Goal: Task Accomplishment & Management: Use online tool/utility

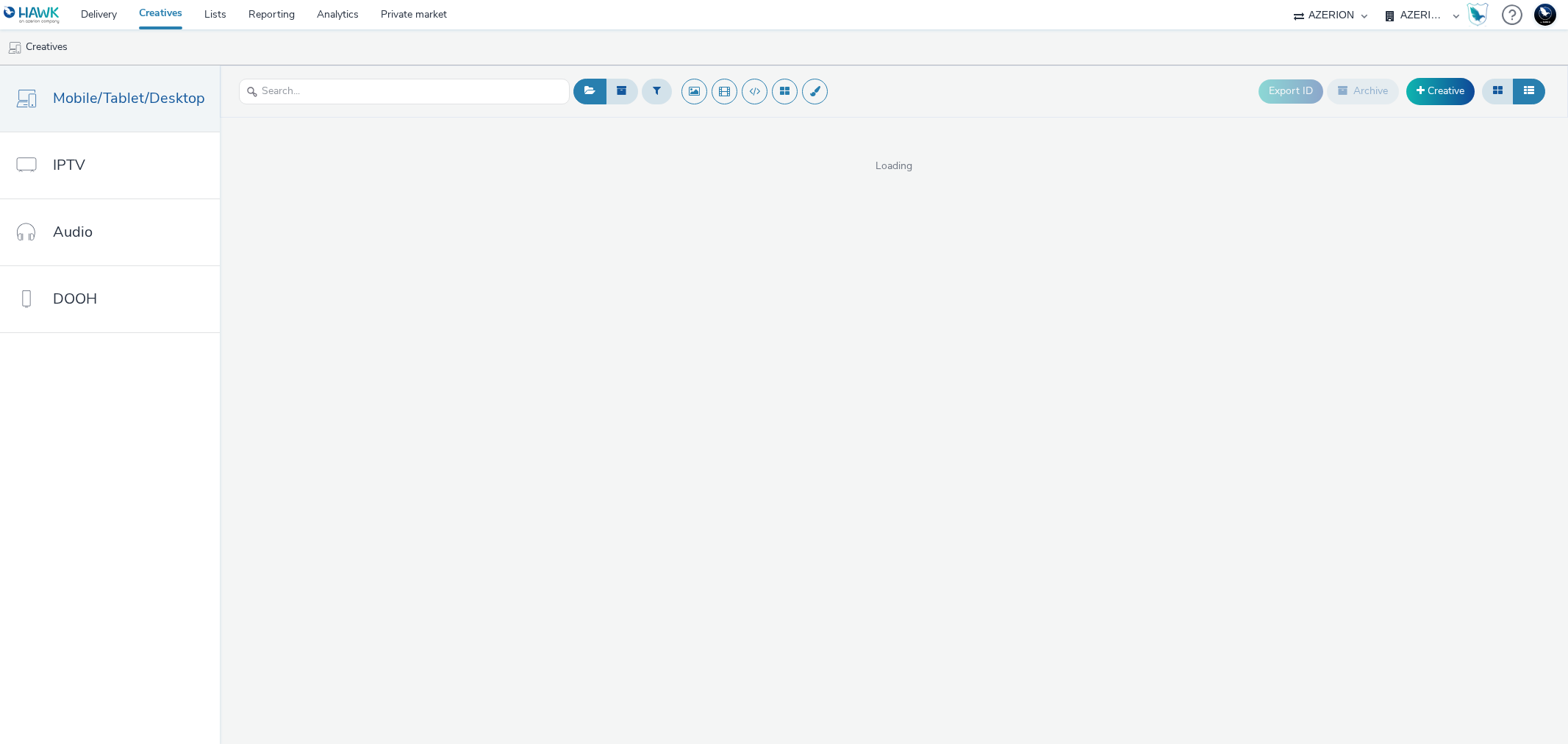
select select "ac009755-aa48-4799-8050-7a339a378eb8"
select select "79162ed7-0017-4339-93b0-3399b708648f"
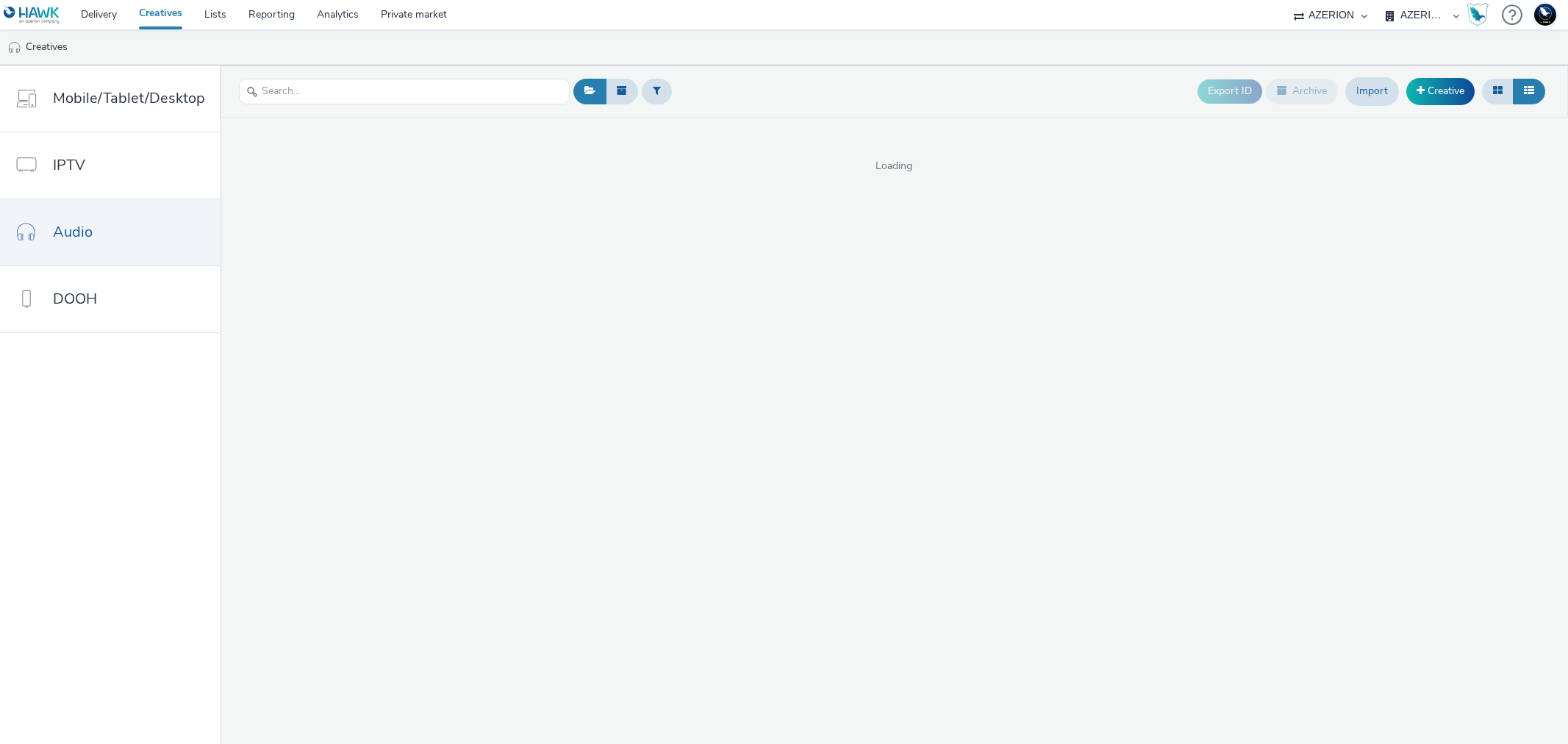
select select "ac009755-aa48-4799-8050-7a339a378eb8"
select select "79162ed7-0017-4339-93b0-3399b708648f"
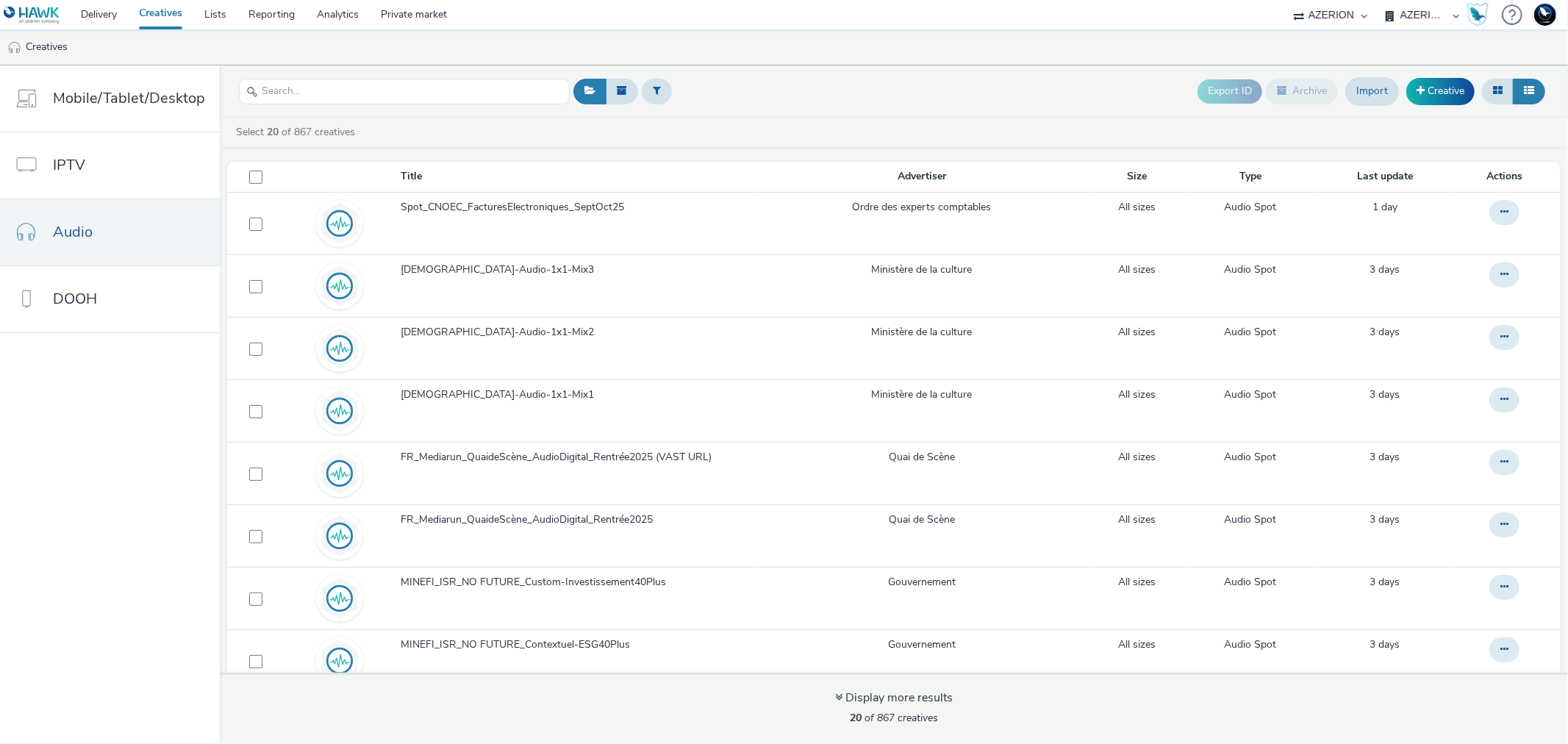
click at [1348, 12] on select "75 Media A8 Media Group ABI Media Abkom AB Abovo Ace & Tate Ad-on Media Nordic …" at bounding box center [1330, 14] width 88 height 29
select select "9387901d-a129-43df-b0ef-f9e7dbeb676e"
click at [1286, 0] on select "75 Media A8 Media Group ABI Media Abkom AB Abovo Ace & Tate Ad-on Media Nordic …" at bounding box center [1330, 14] width 88 height 29
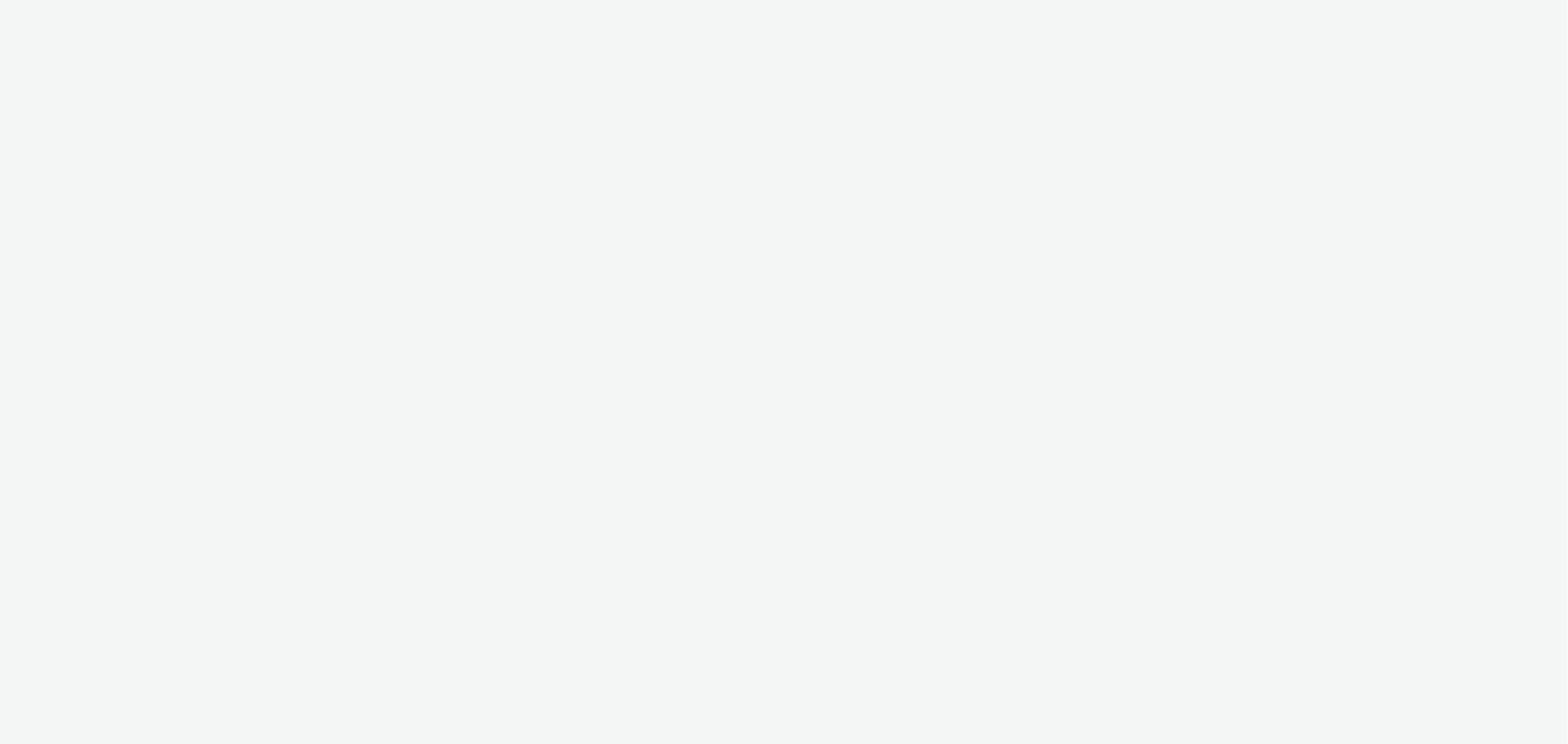
select select "9387901d-a129-43df-b0ef-f9e7dbeb676e"
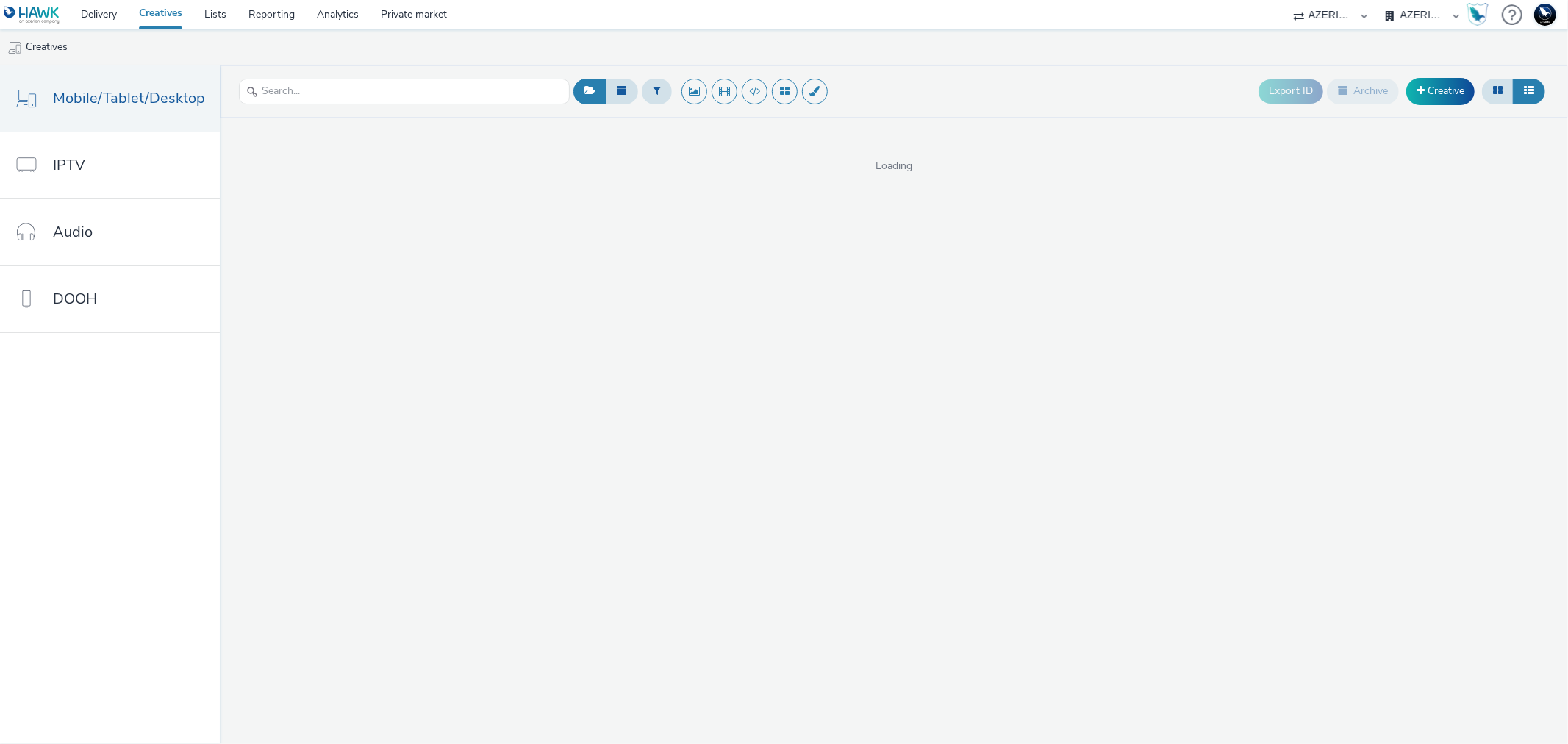
click at [1419, 12] on select "AZERION BELGIUM AZERION SURVEY FRANCE AZERION SURVEY GERMANY AZERION SURVEYS" at bounding box center [1423, 14] width 88 height 29
select select "47d90c6b-4628-495b-b1d1-cf96ef71660b"
click at [1379, 0] on select "AZERION BELGIUM AZERION SURVEY FRANCE AZERION SURVEY GERMANY AZERION SURVEYS" at bounding box center [1423, 14] width 88 height 29
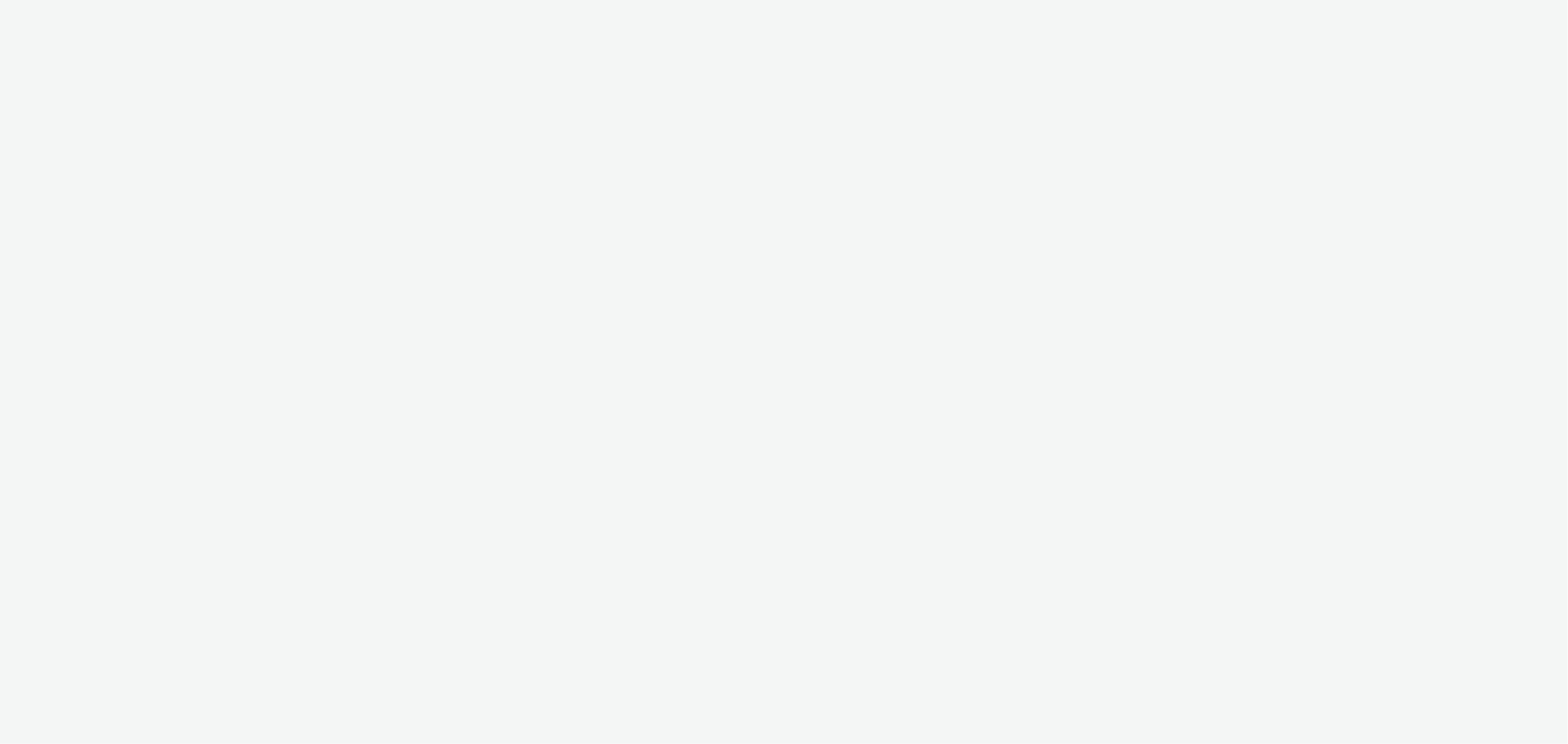
select select "9387901d-a129-43df-b0ef-f9e7dbeb676e"
select select "47d90c6b-4628-495b-b1d1-cf96ef71660b"
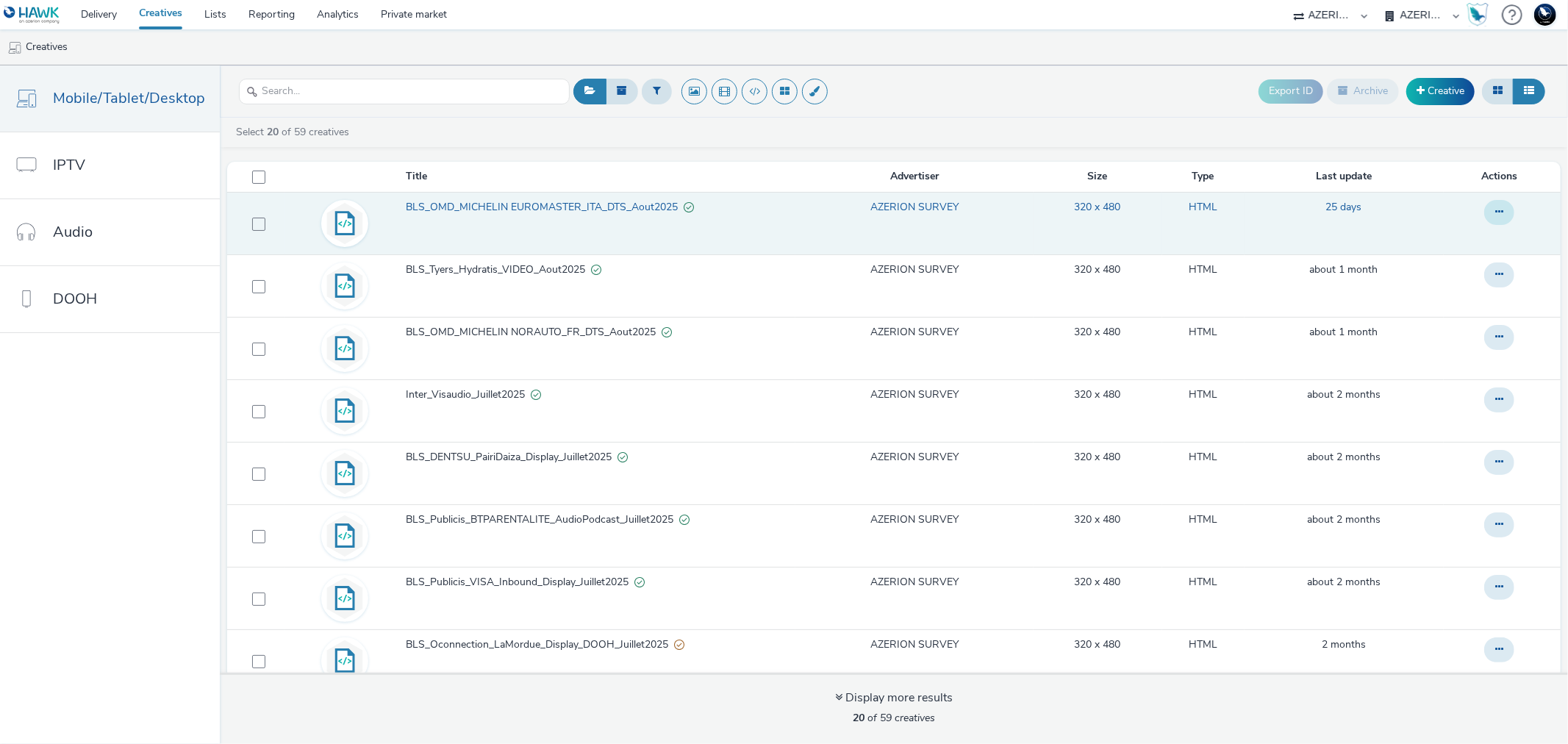
drag, startPoint x: 1475, startPoint y: 208, endPoint x: 1482, endPoint y: 204, distance: 8.1
click at [1484, 204] on button at bounding box center [1499, 213] width 30 height 25
click at [1429, 263] on link "Duplicate" at bounding box center [1459, 271] width 110 height 29
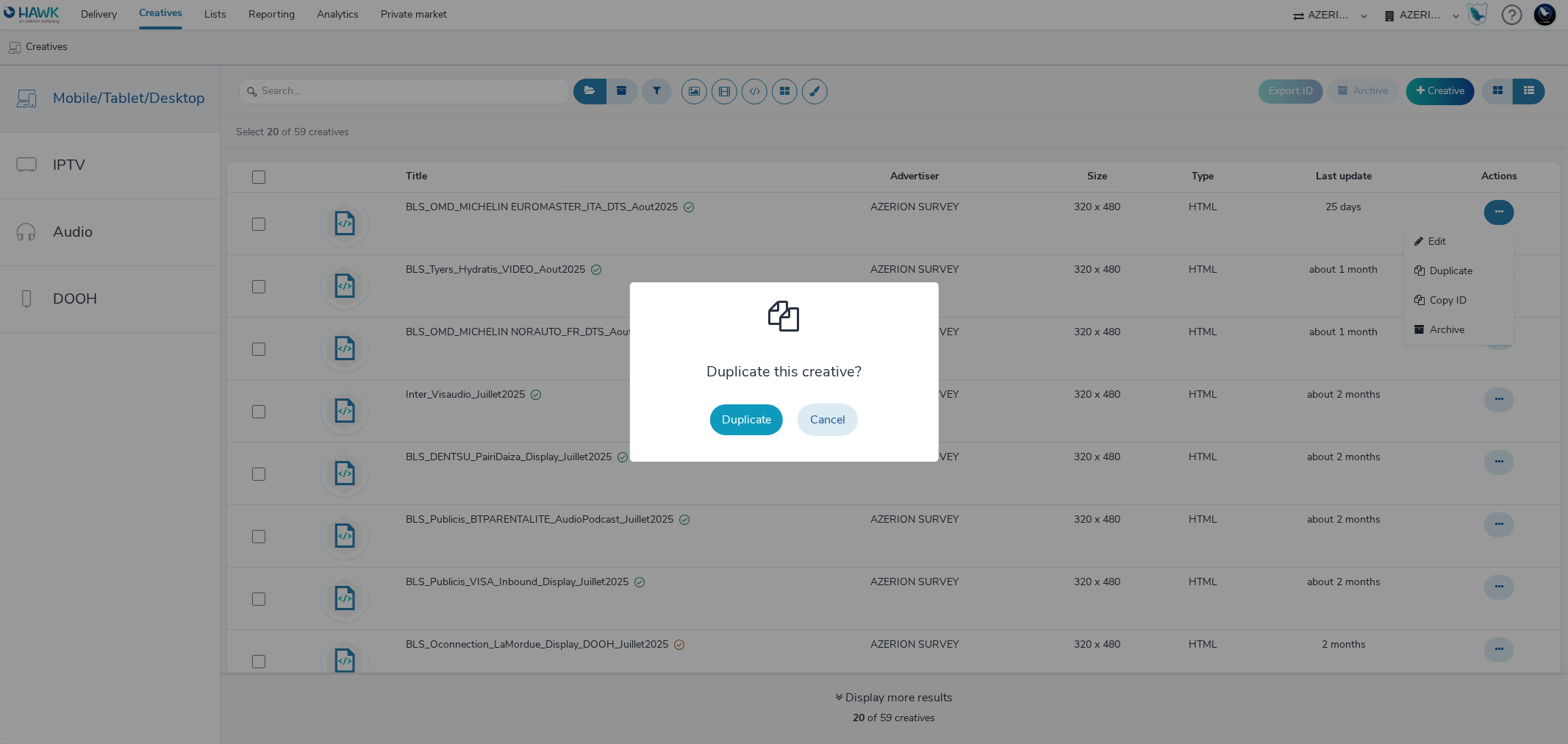
click at [742, 417] on button "Duplicate" at bounding box center [747, 419] width 73 height 31
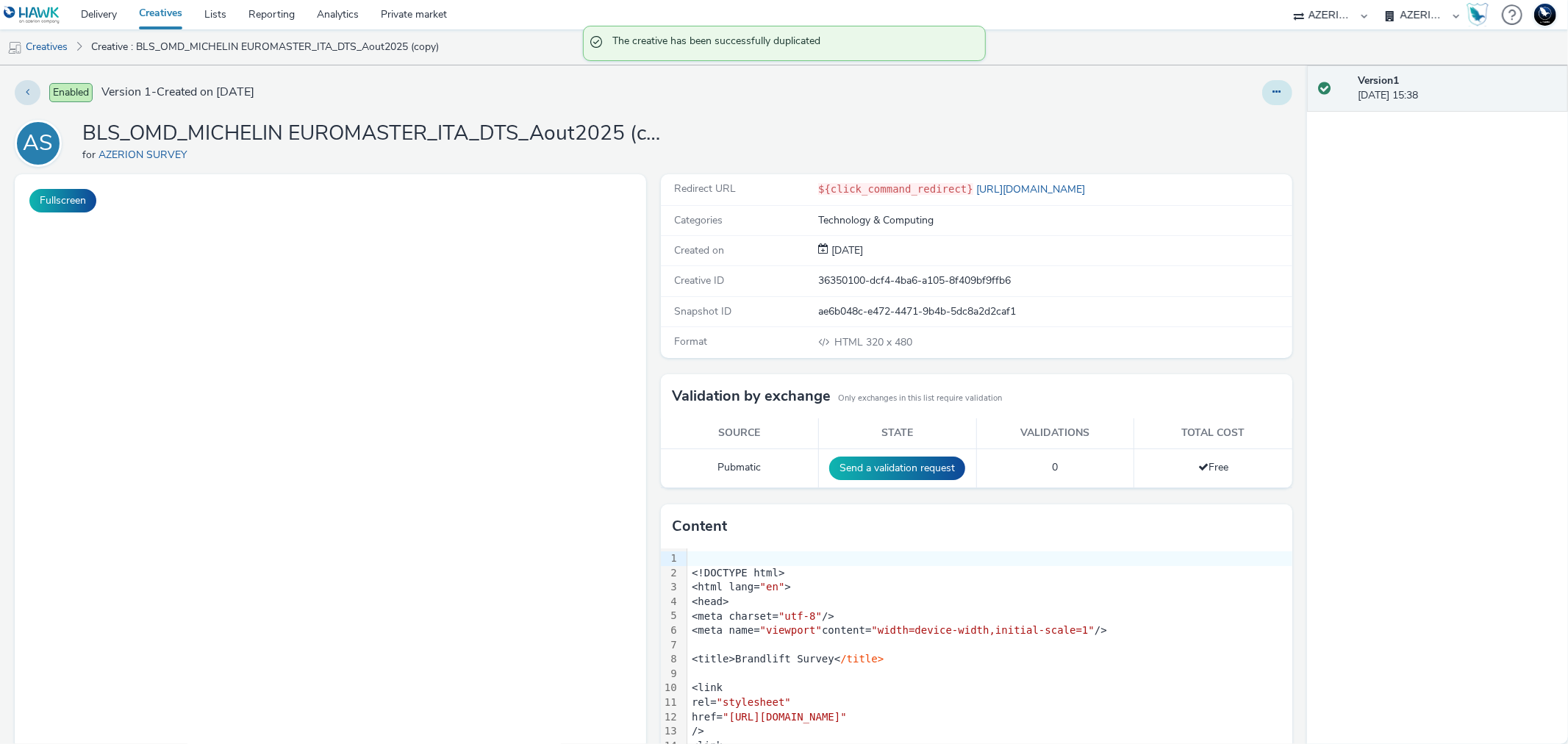
click at [1267, 98] on button at bounding box center [1277, 92] width 30 height 25
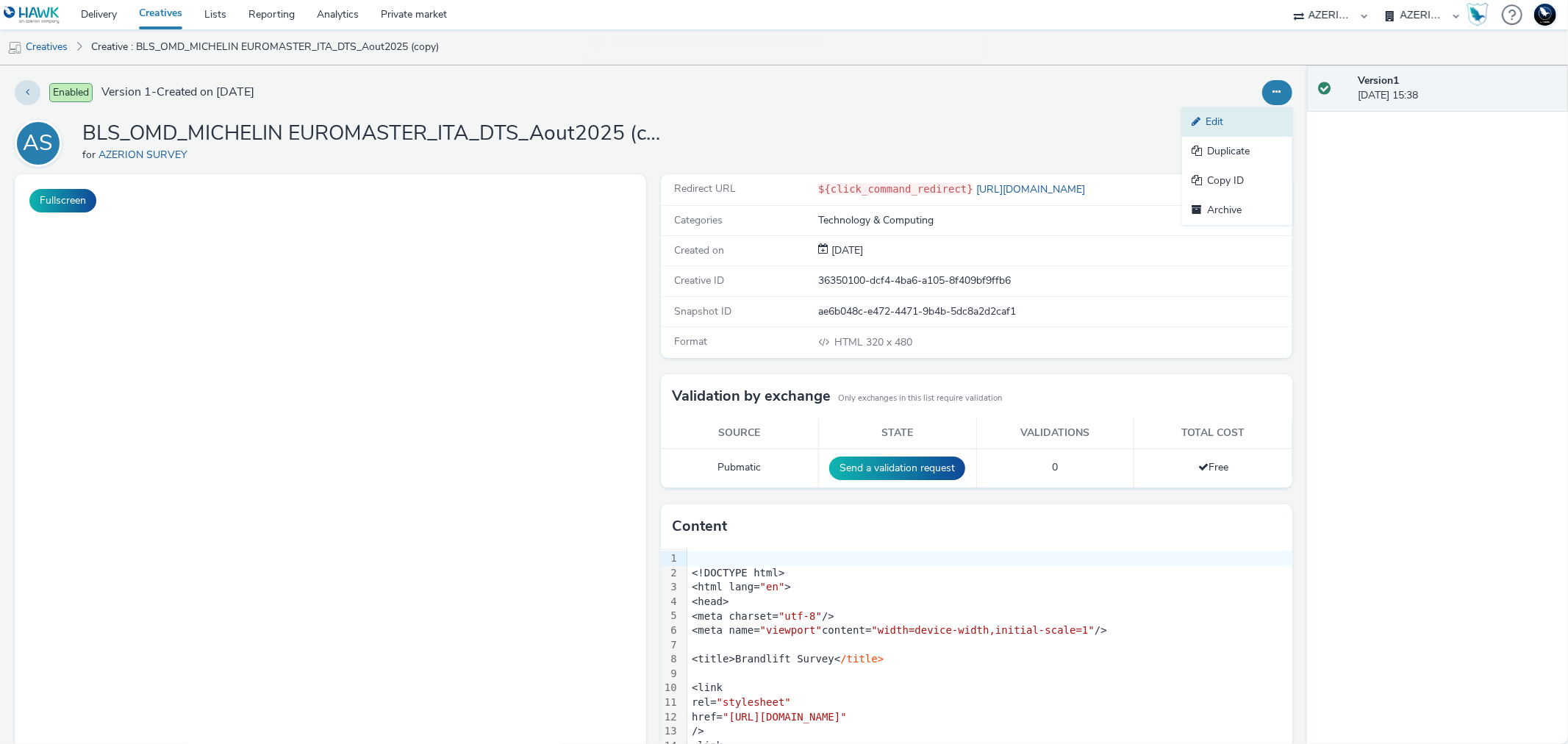
click at [1218, 120] on link "Edit" at bounding box center [1237, 121] width 110 height 29
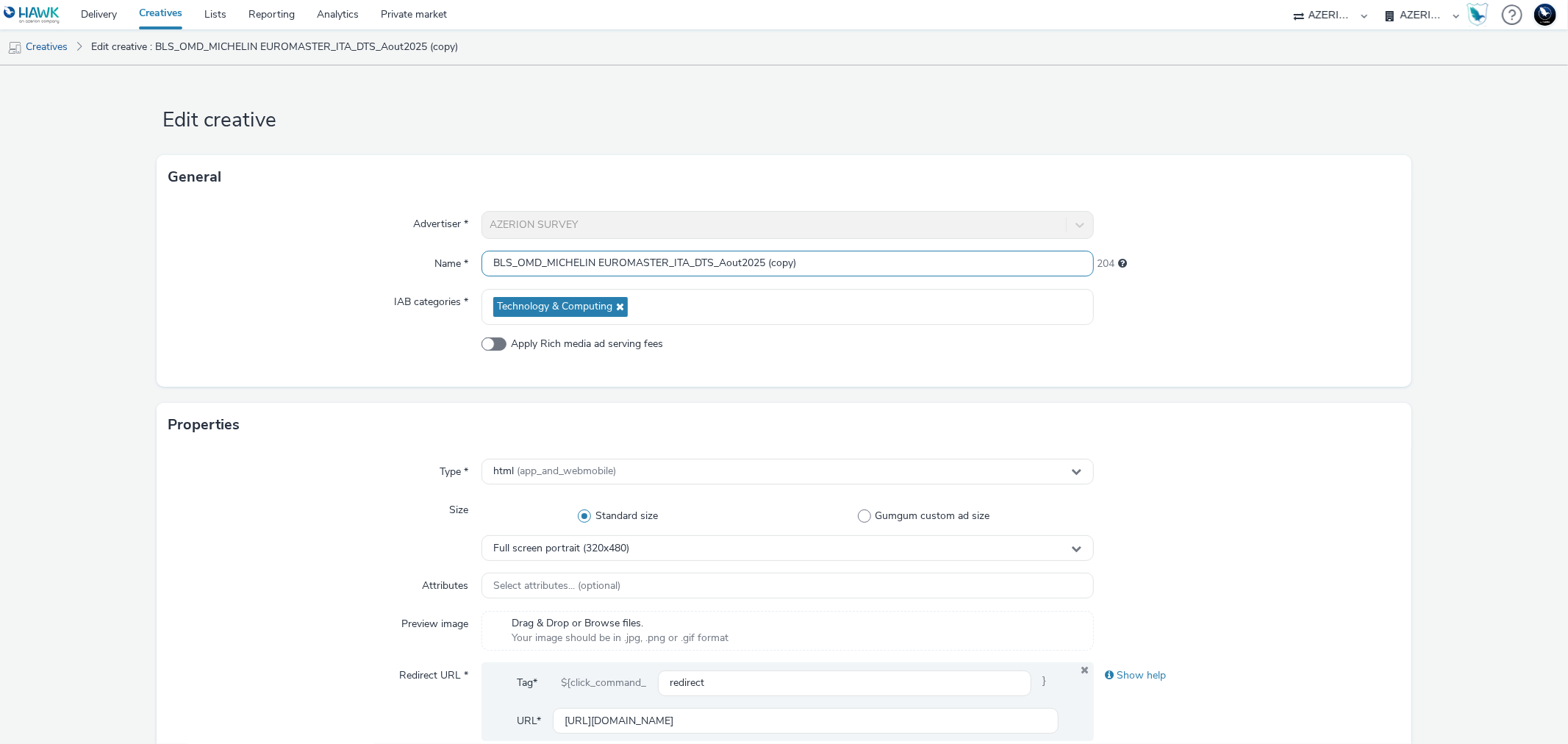
click at [512, 262] on input "BLS_OMD_MICHELIN EUROMASTER_ITA_DTS_Aout2025 (copy)" at bounding box center [787, 263] width 611 height 26
drag, startPoint x: 513, startPoint y: 262, endPoint x: 704, endPoint y: 273, distance: 191.3
click at [704, 273] on input "BLS_OMD_MICHELIN EUROMASTER_ITA_DTS_Aout2025 (copy)" at bounding box center [787, 263] width 611 height 26
click at [725, 266] on input "BLS_DENTSU_GAE_MinCulture_Biblis_Audio_Aout2025 (copy)" at bounding box center [787, 263] width 611 height 26
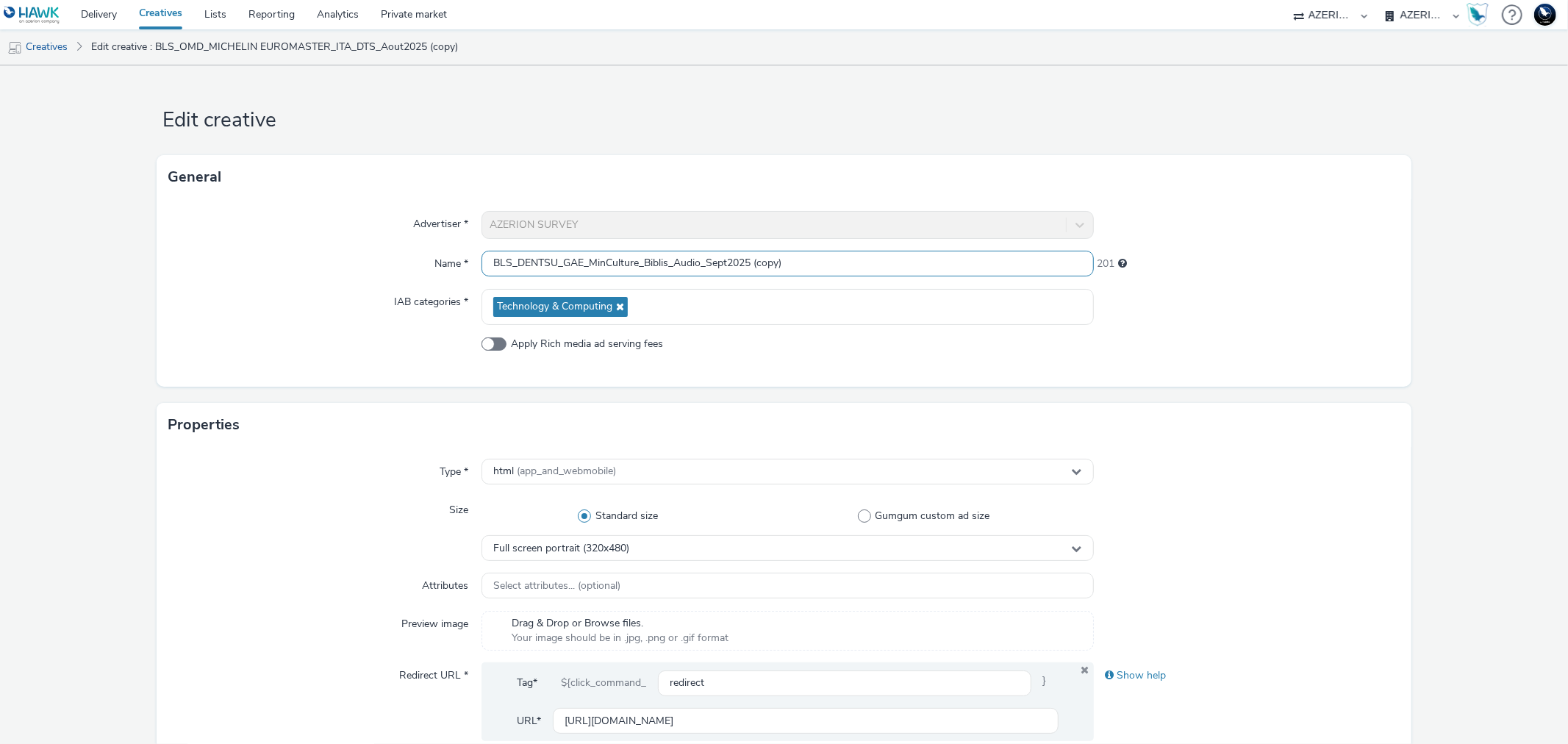
click at [790, 267] on input "BLS_DENTSU_GAE_MinCulture_Biblis_Audio_Sept2025 (copy)" at bounding box center [787, 263] width 611 height 26
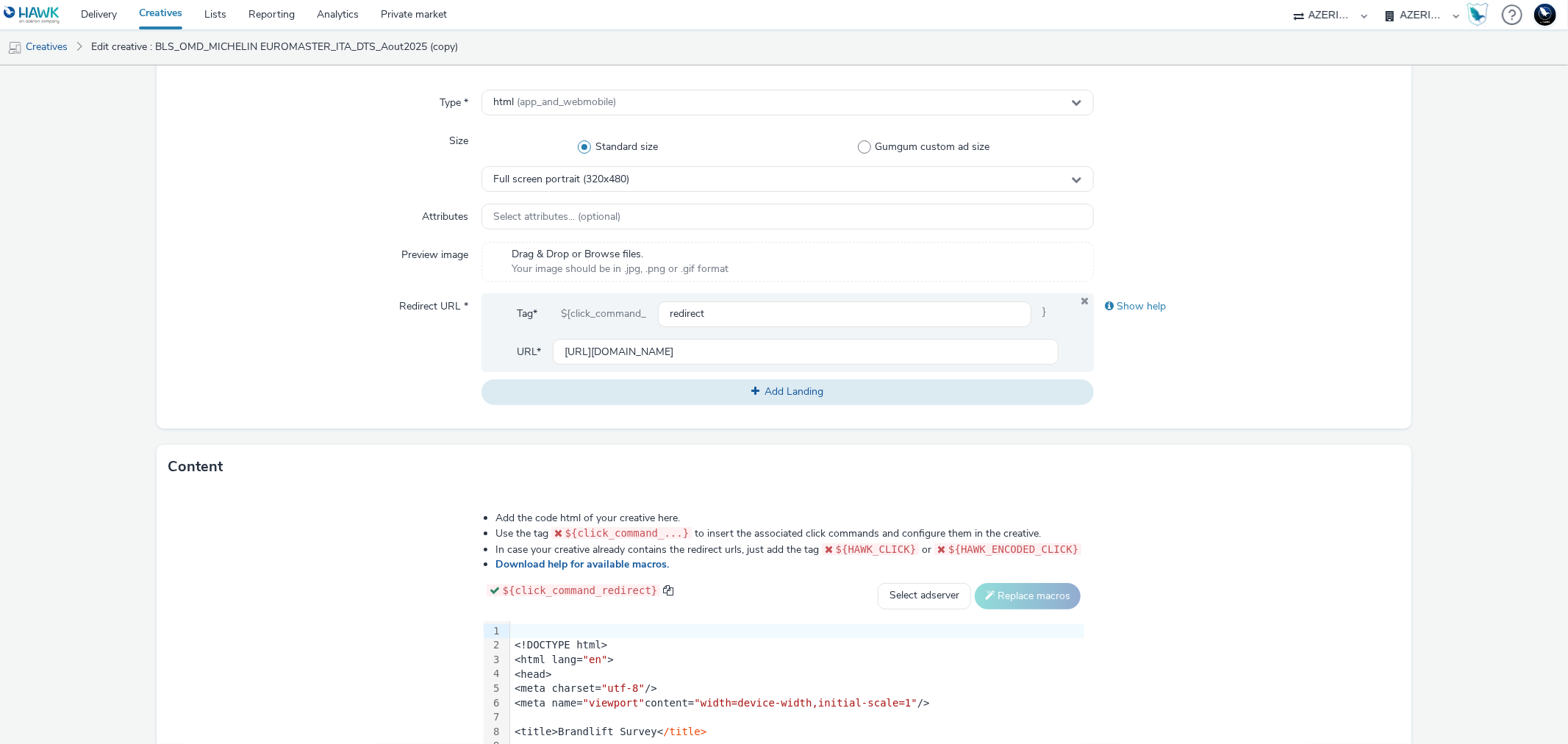
scroll to position [564, 0]
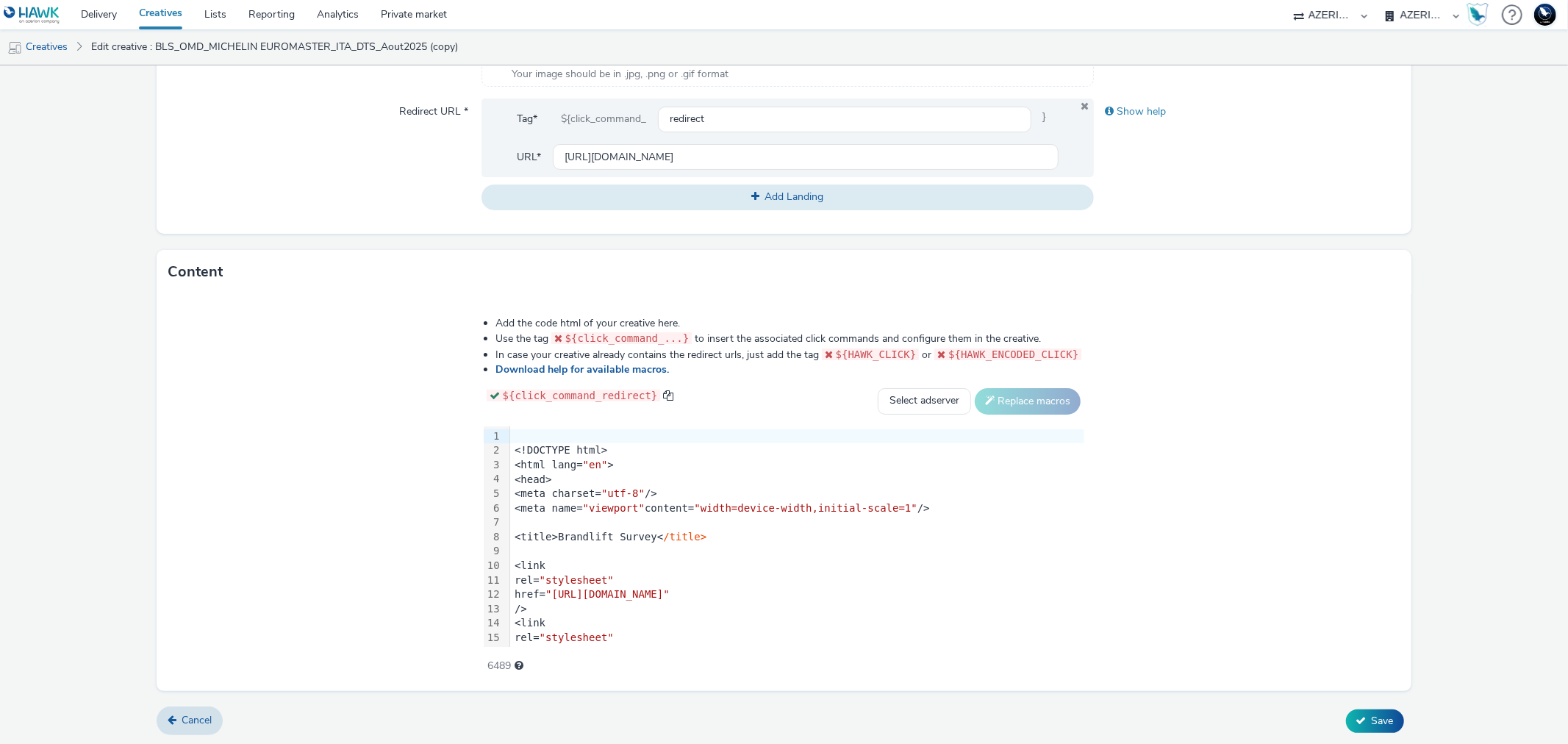
type input "BLS_DENTSU_GAE_MinCulture_Biblis_Audio_Sept2025"
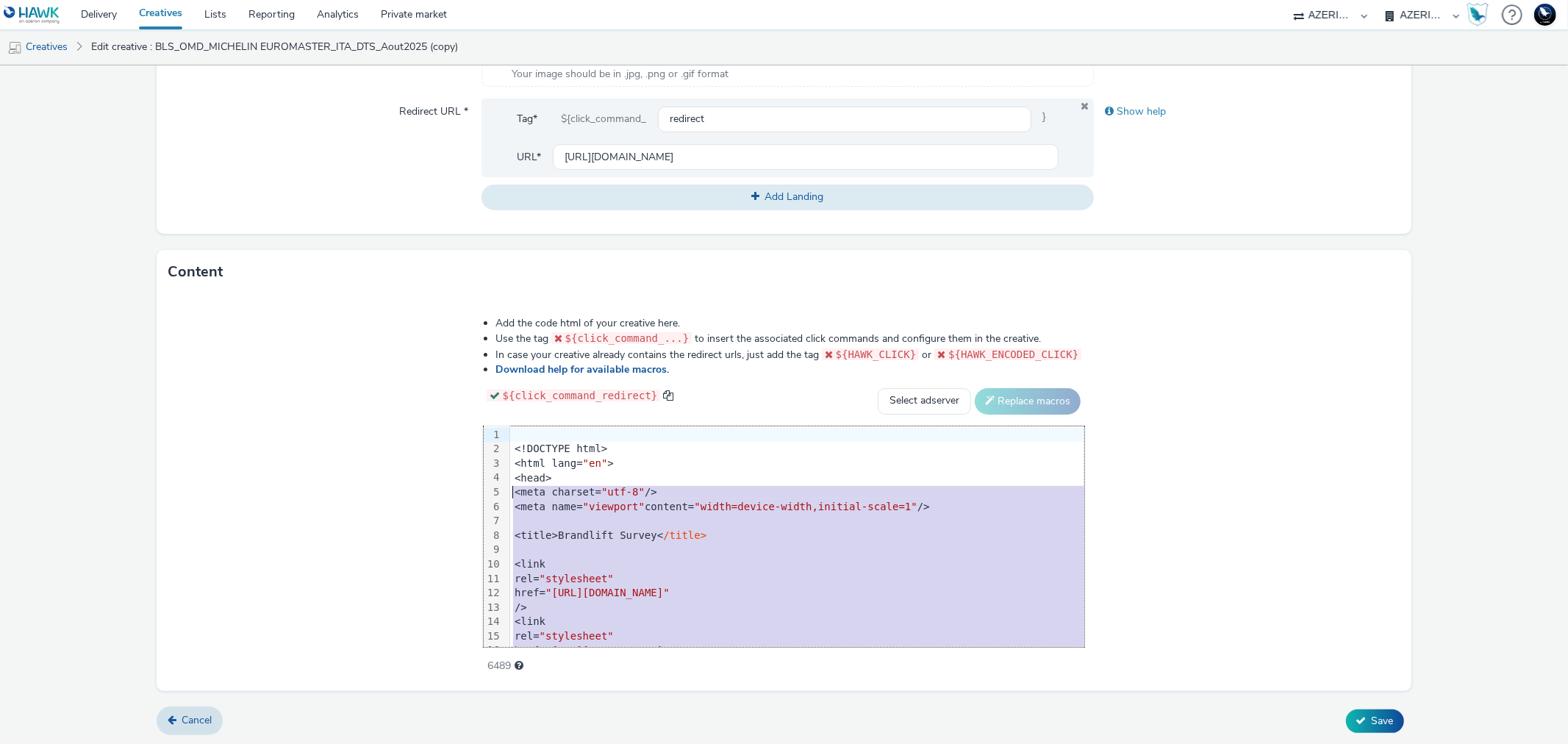
scroll to position [0, 0]
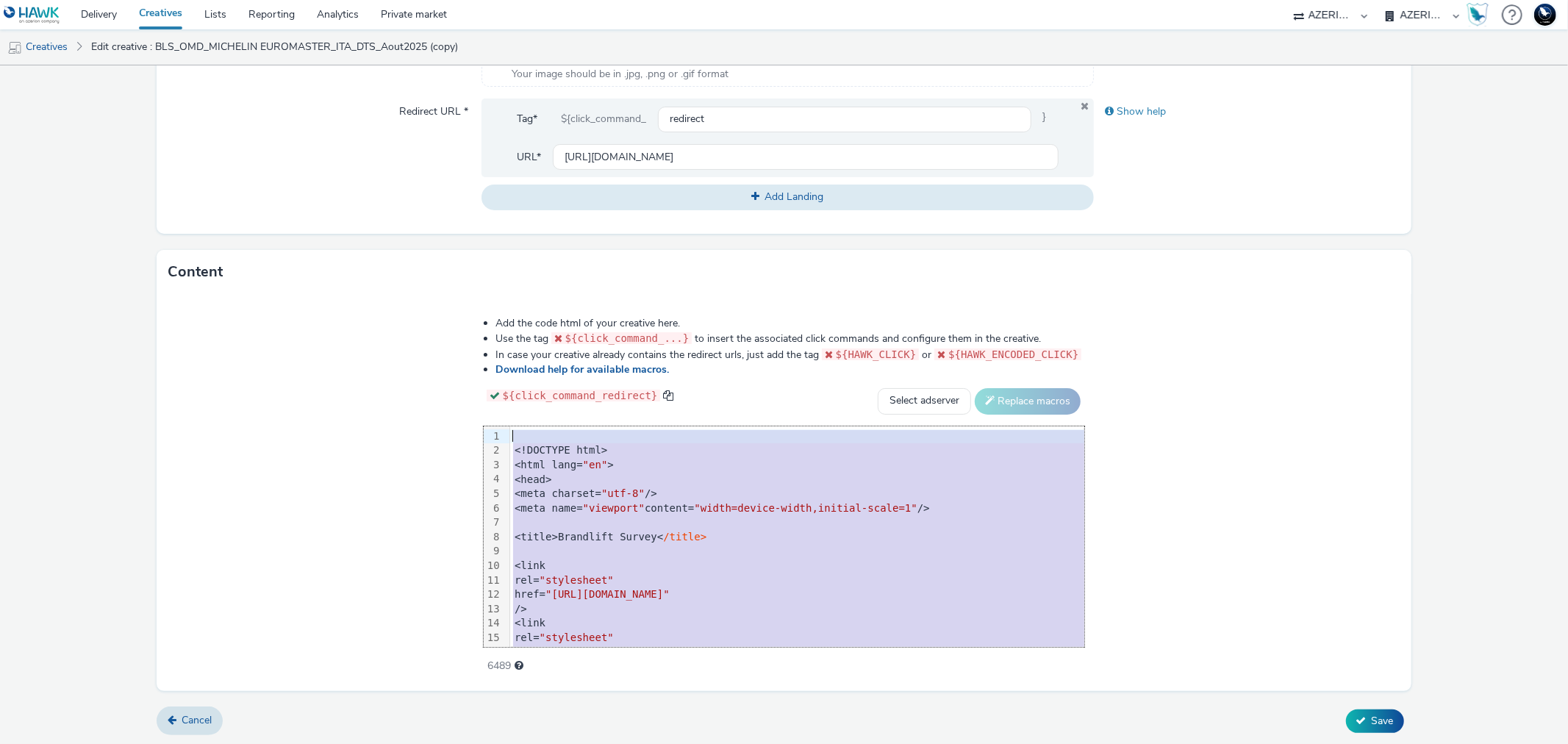
drag, startPoint x: 505, startPoint y: 633, endPoint x: 388, endPoint y: 202, distance: 446.6
click at [388, 202] on form "Edit creative General Advertiser * AZERION SURVEY Name * BLS_DENTSU_GAE_MinCult…" at bounding box center [784, 124] width 1568 height 1244
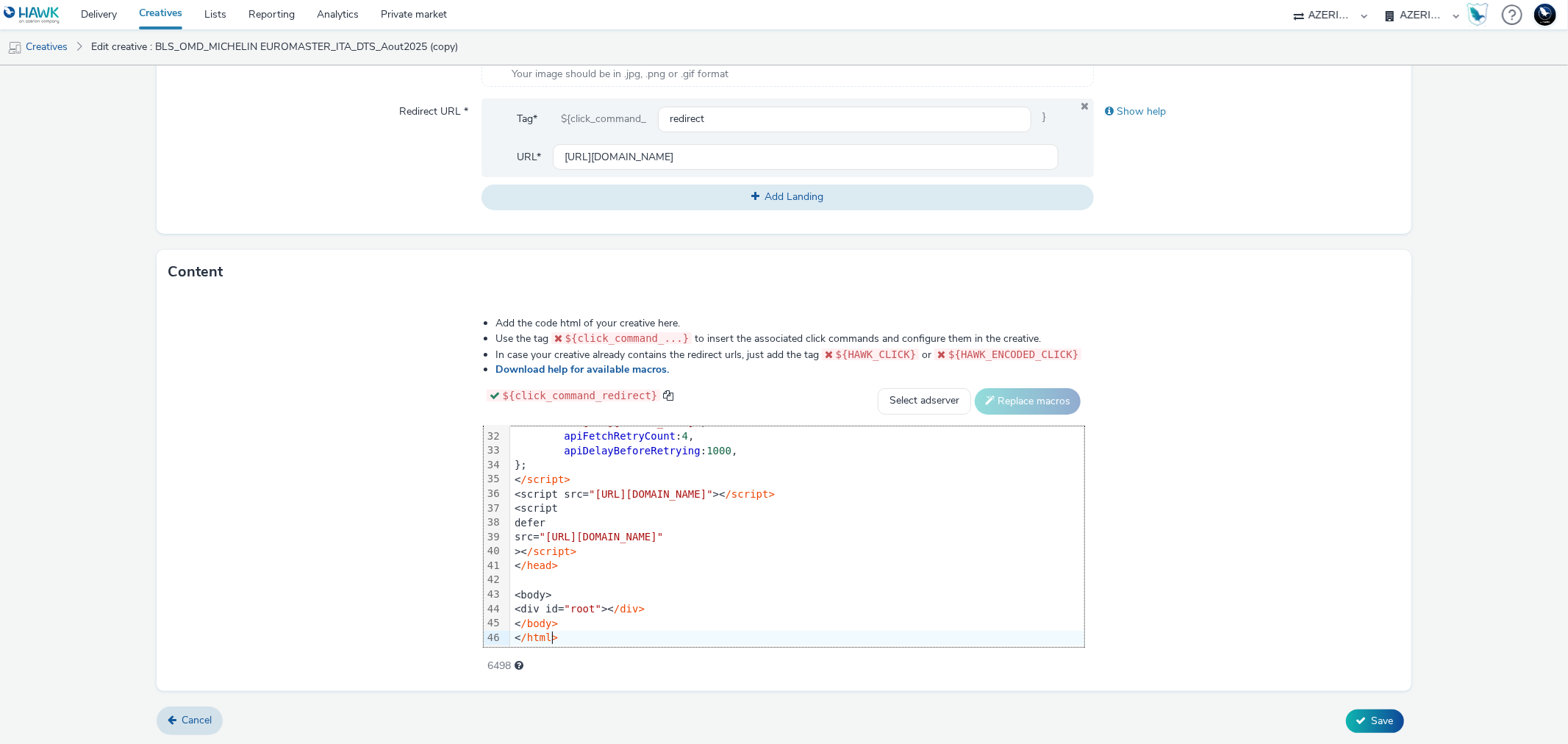
scroll to position [447, 0]
click at [1356, 716] on icon at bounding box center [1361, 720] width 10 height 10
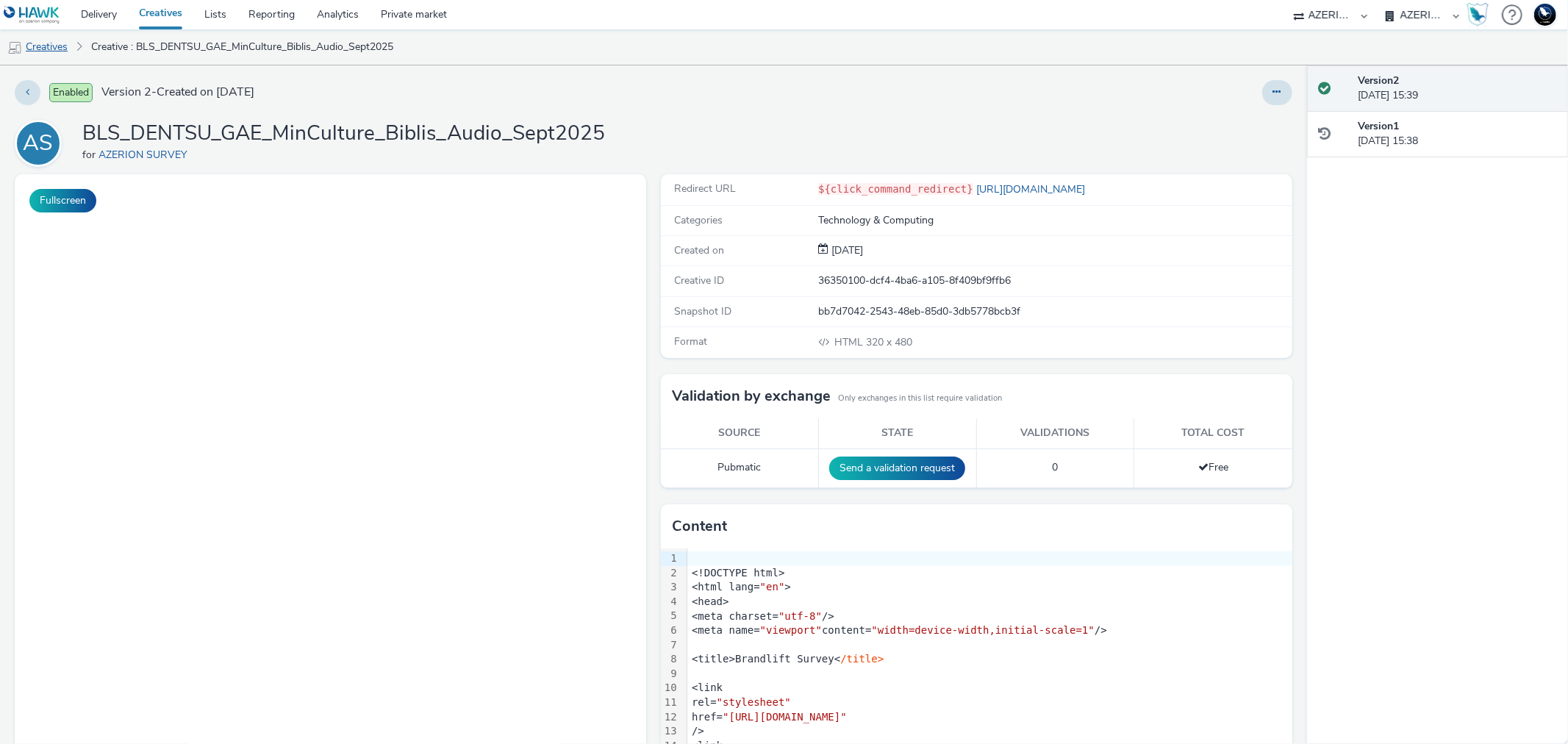
click at [59, 48] on link "Creatives" at bounding box center [37, 46] width 75 height 35
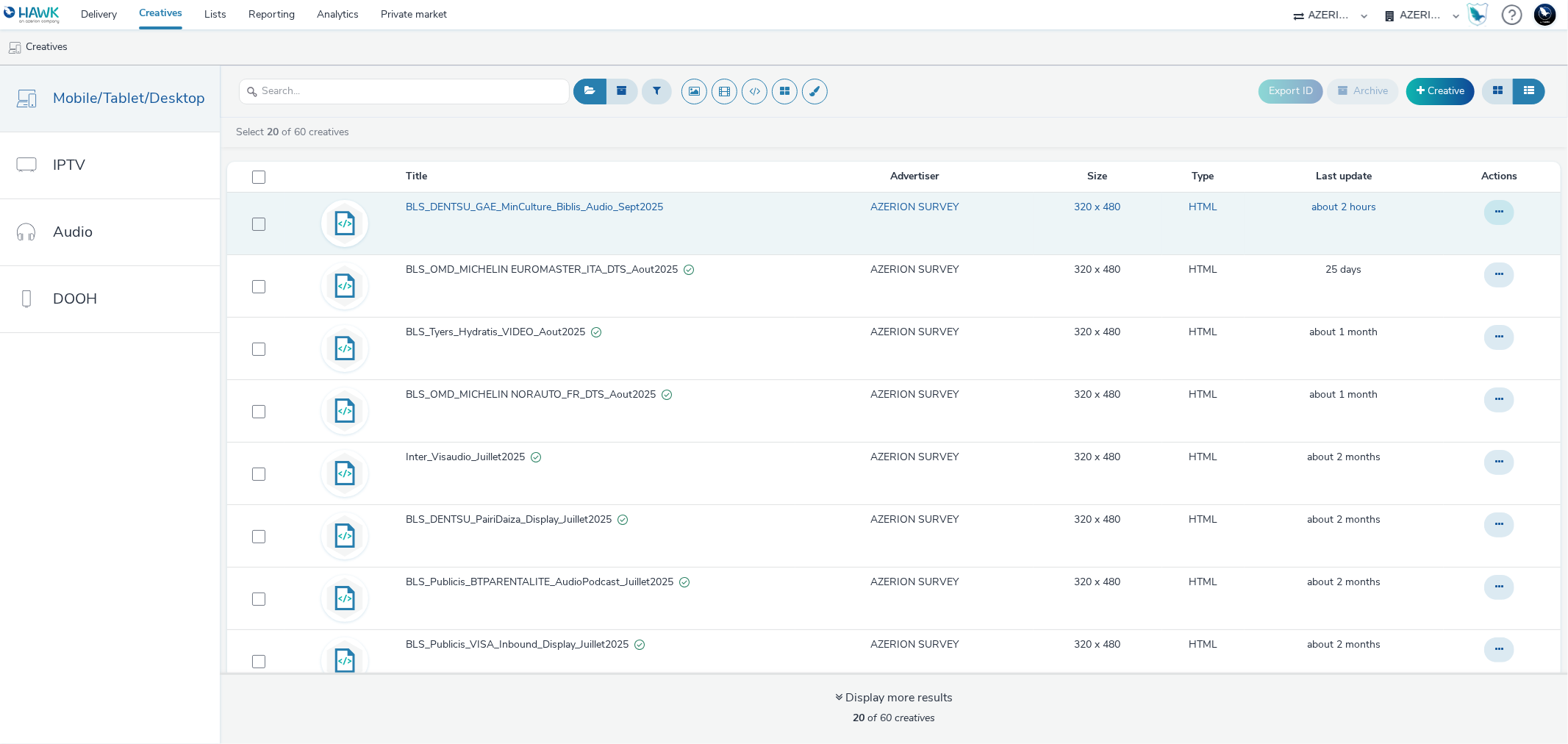
click at [1495, 208] on icon at bounding box center [1499, 212] width 8 height 10
click at [1415, 273] on link "Duplicate" at bounding box center [1459, 271] width 110 height 29
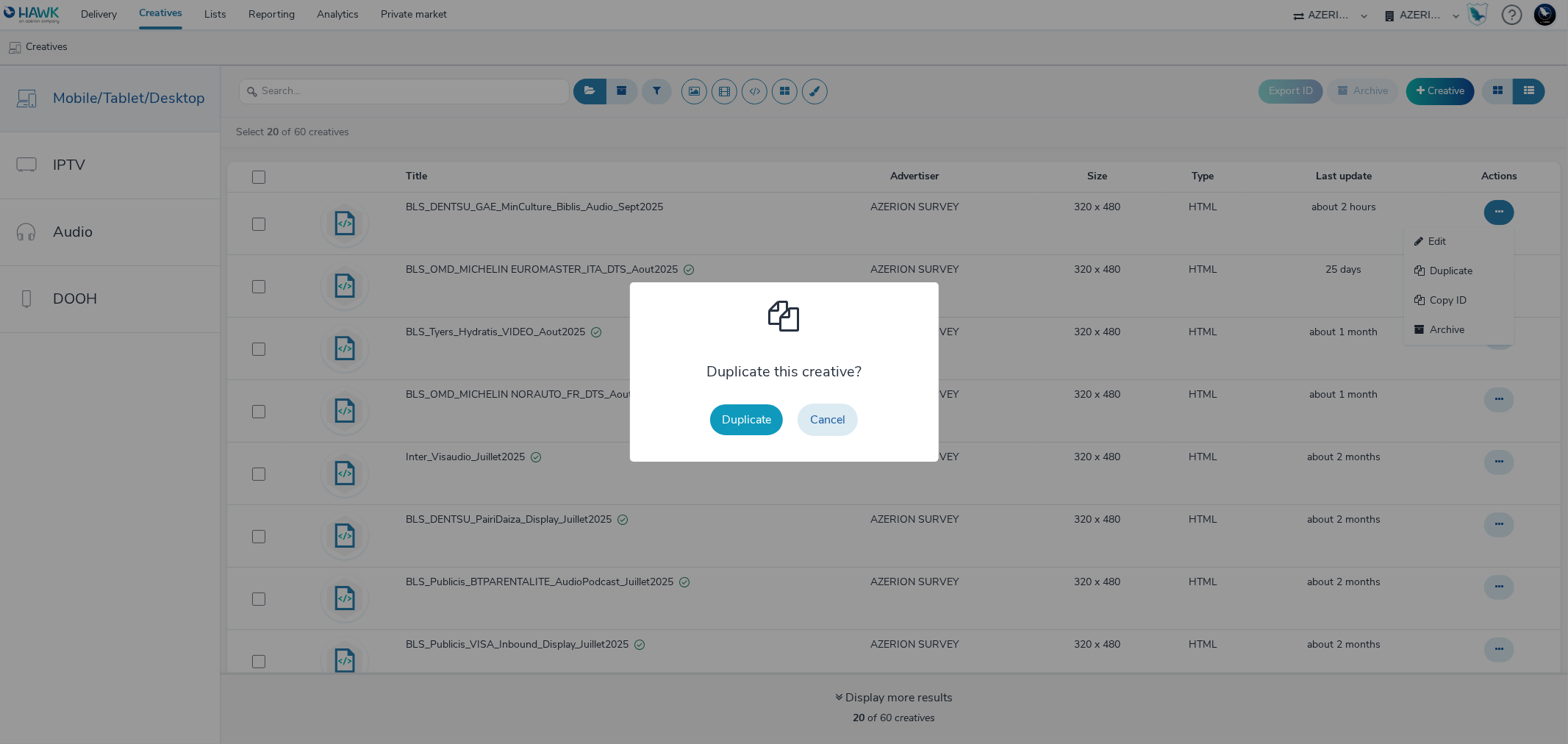
click at [744, 414] on button "Duplicate" at bounding box center [747, 419] width 73 height 31
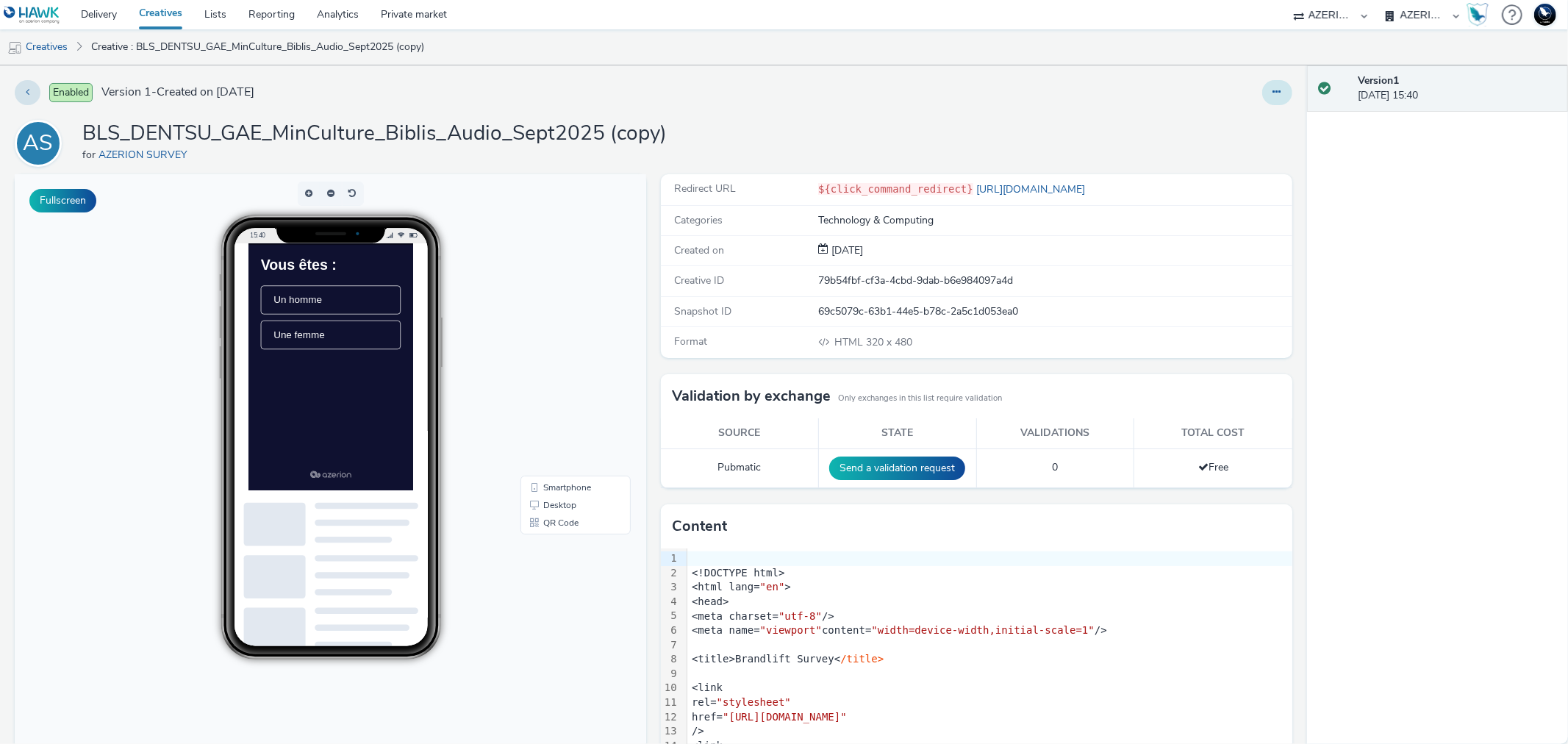
click at [1273, 94] on icon at bounding box center [1277, 91] width 8 height 10
click at [1204, 119] on link "Edit" at bounding box center [1237, 121] width 110 height 29
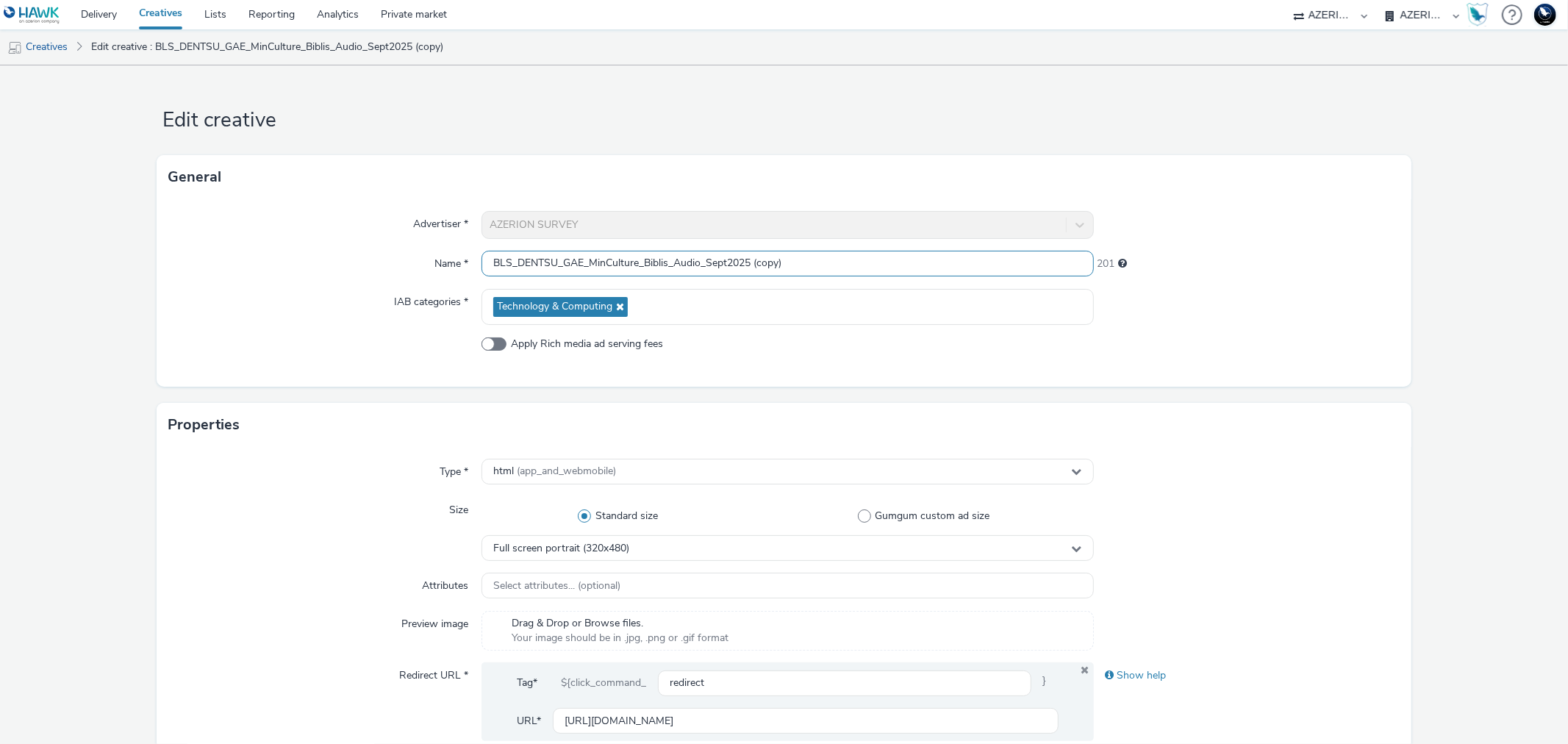
click at [579, 260] on input "BLS_DENTSU_GAE_MinCulture_Biblis_Audio_Sept2025 (copy)" at bounding box center [787, 263] width 611 height 26
drag, startPoint x: 585, startPoint y: 265, endPoint x: 633, endPoint y: 263, distance: 48.0
click at [633, 263] on input "BLS_DENTSU_GAE_MinCulture_Biblis_Audio_Sept2025 (copy)" at bounding box center [787, 263] width 611 height 26
click at [649, 263] on input "BLS_DENTSU_GAE_SIRCOM_Biblis_Audio_Sept2025 (copy)" at bounding box center [787, 263] width 611 height 26
click at [703, 262] on input "BLS_DENTSU_GAE_SIRCOM_LabelISR_Audio_Sept2025 (copy)" at bounding box center [787, 263] width 611 height 26
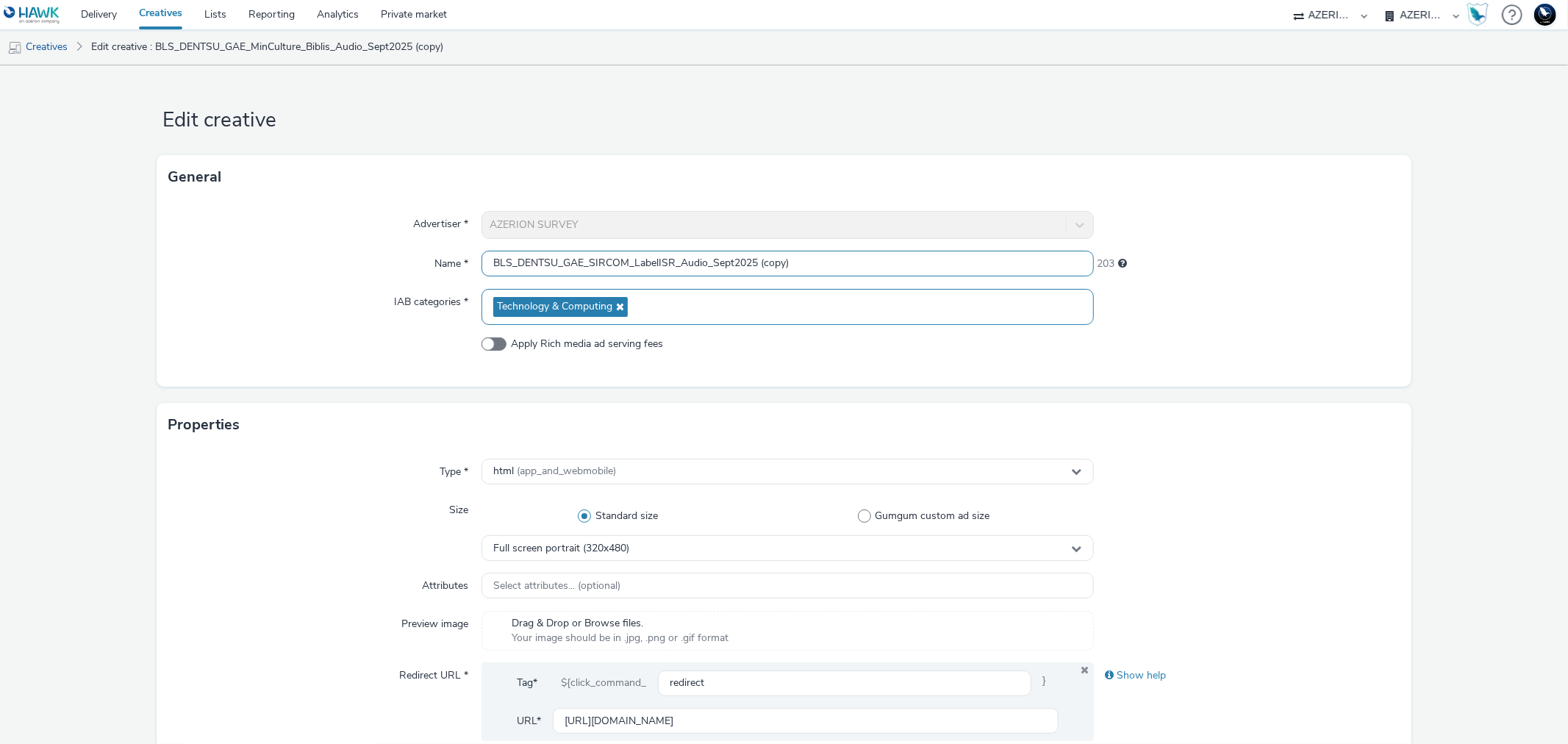
drag, startPoint x: 755, startPoint y: 259, endPoint x: 880, endPoint y: 294, distance: 129.8
click at [880, 294] on div "Advertiser * AZERION SURVEY Name * BLS_DENTSU_GAE_SIRCOM_LabelISR_Audio_Sept202…" at bounding box center [784, 293] width 1254 height 188
click at [701, 263] on input "BLS_DENTSU_GAE_SIRCOM_LabelISR_Audio_Sept2025" at bounding box center [787, 263] width 611 height 26
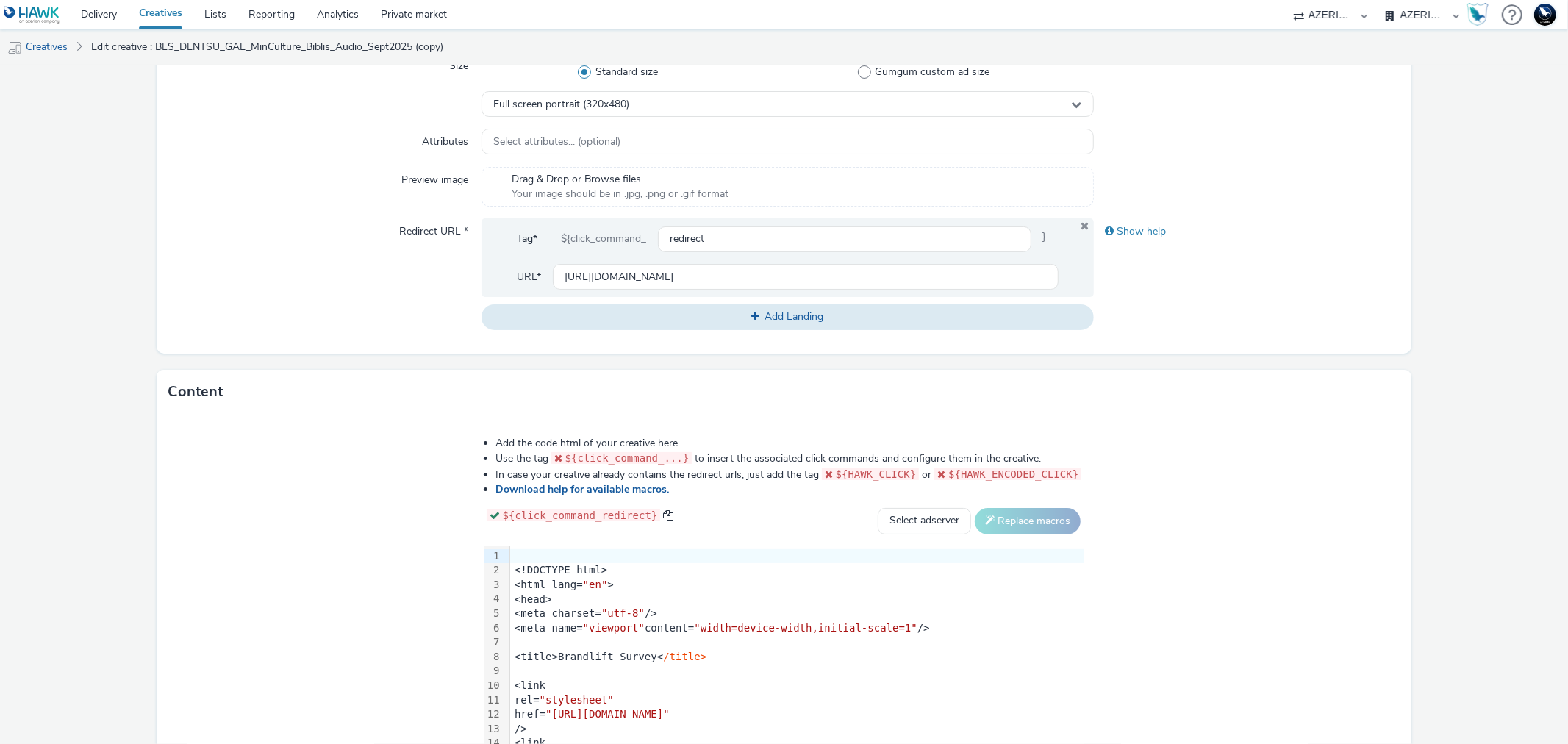
scroll to position [564, 0]
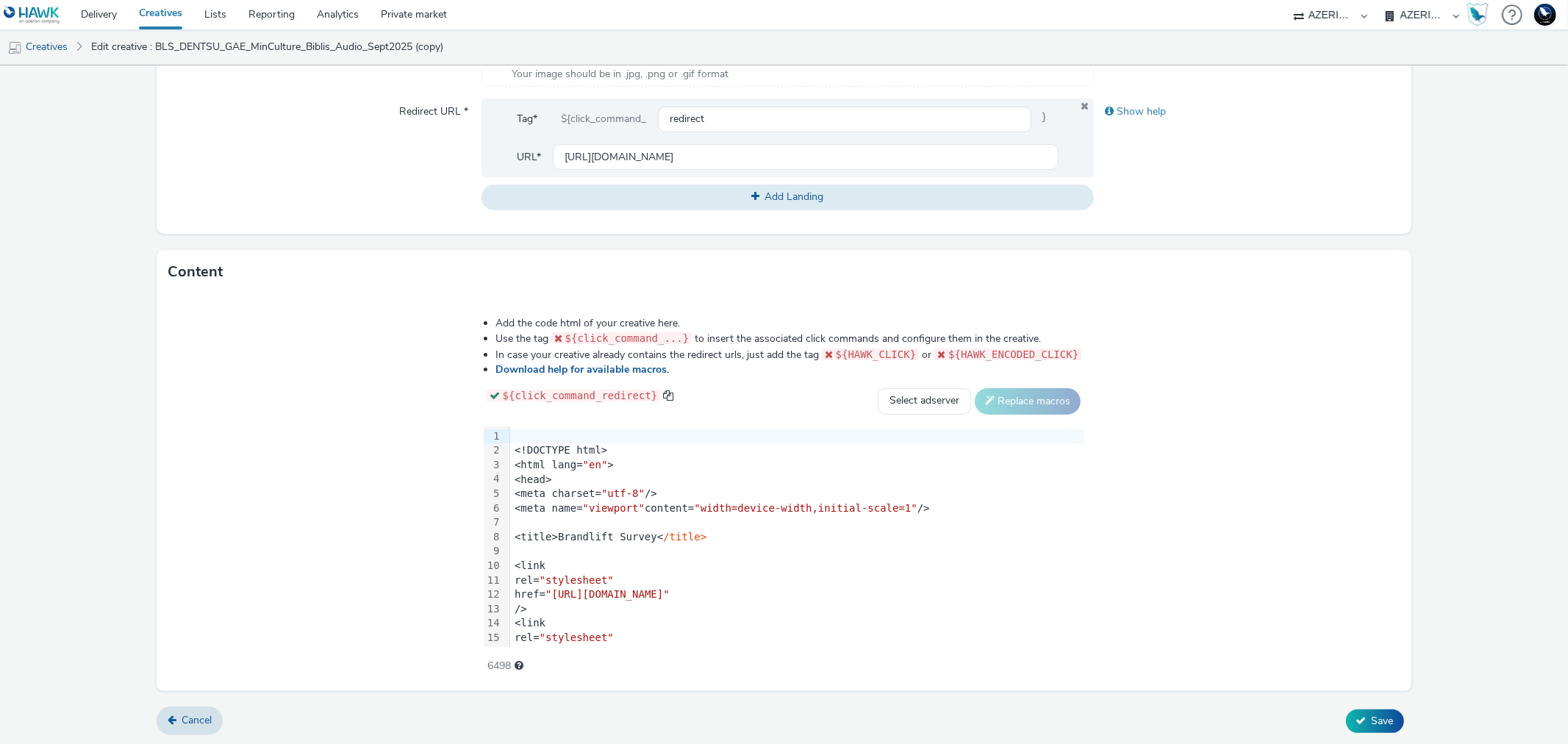
type input "BLS_DENTSU_GAE_SIRCOM_LabelISR_Audio_VOL_Sept2025"
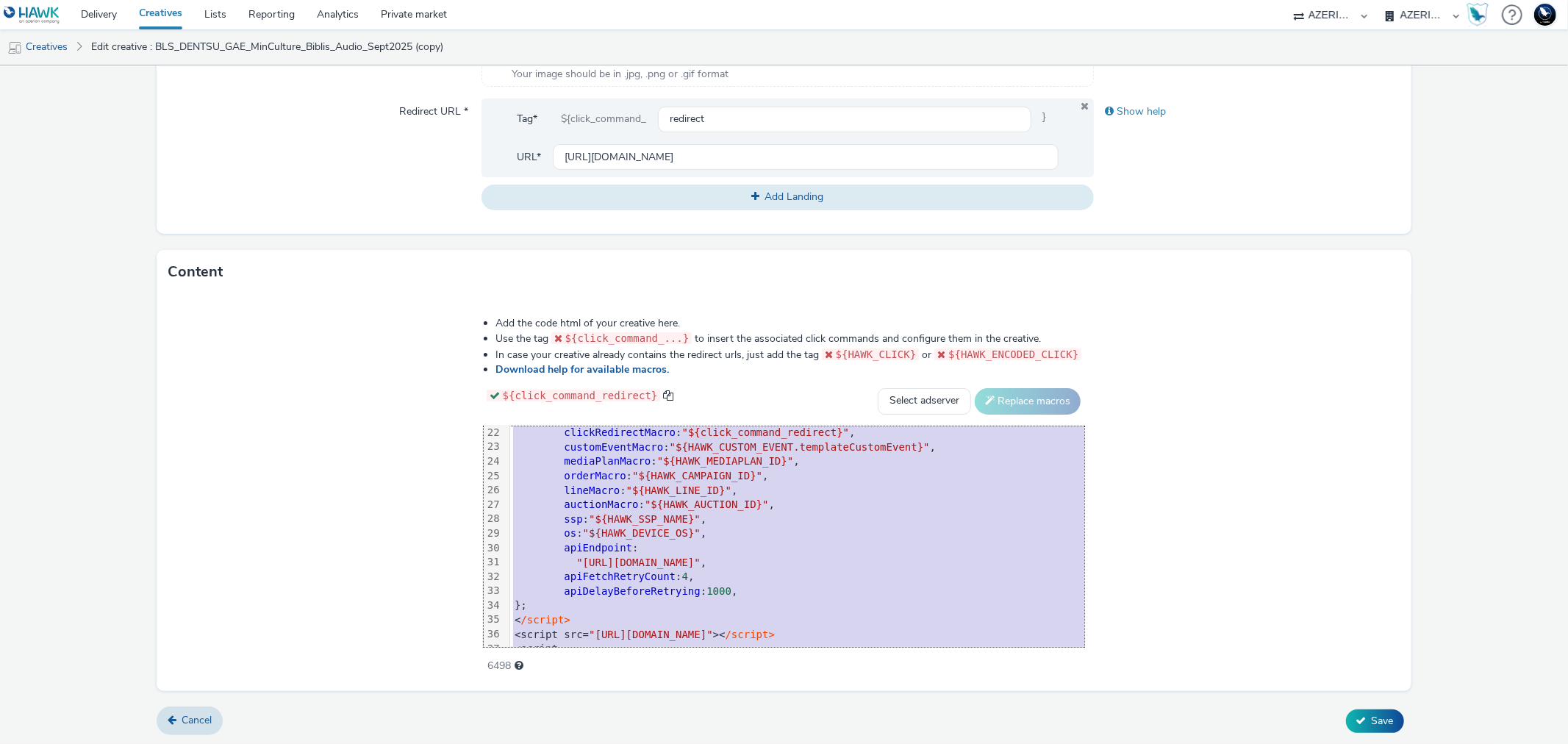
scroll to position [447, 0]
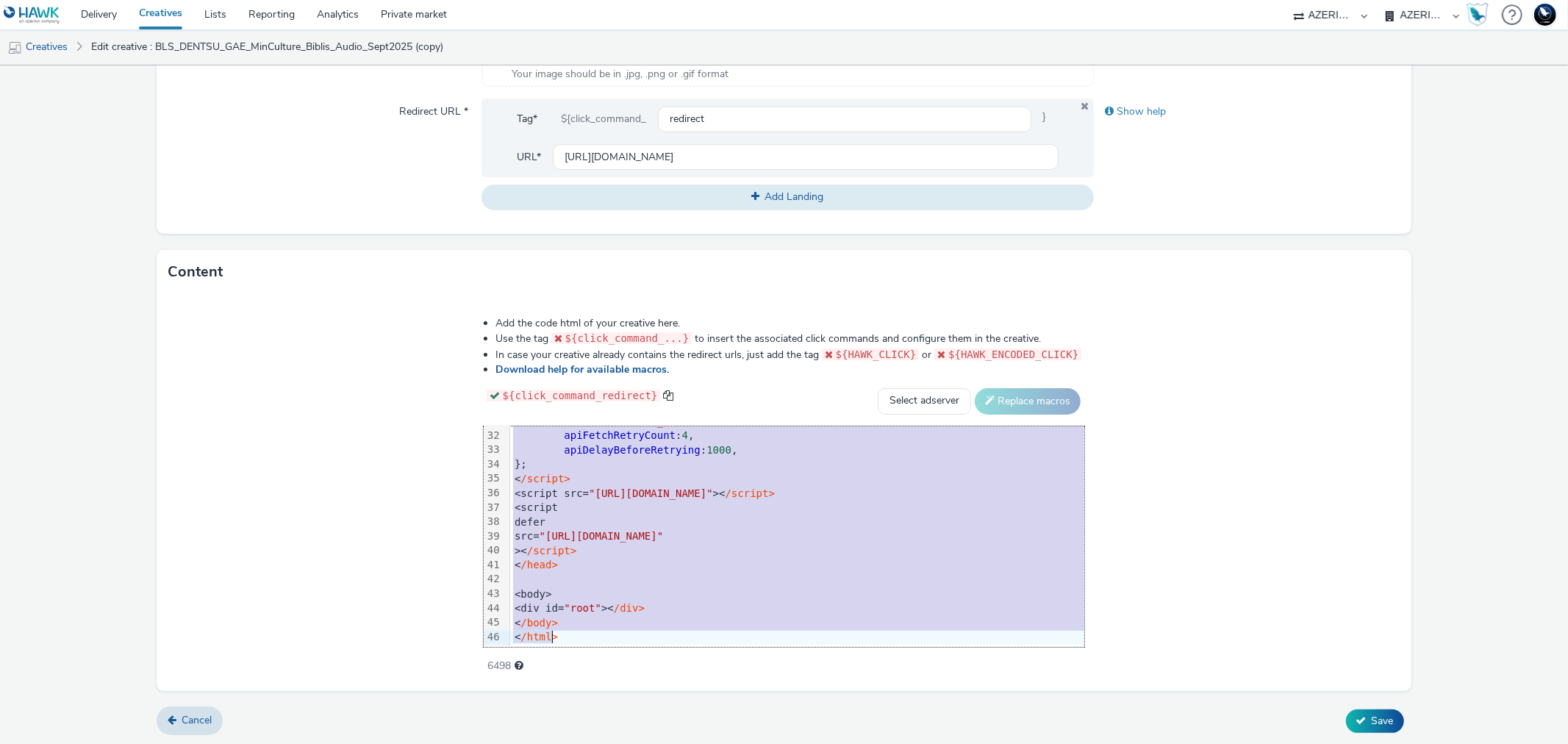
drag, startPoint x: 470, startPoint y: 435, endPoint x: 590, endPoint y: 782, distance: 367.2
click at [590, 743] on html "Delivery Creatives Lists Reporting Analytics Private market 75 Media A8 Media G…" at bounding box center [784, 372] width 1568 height 744
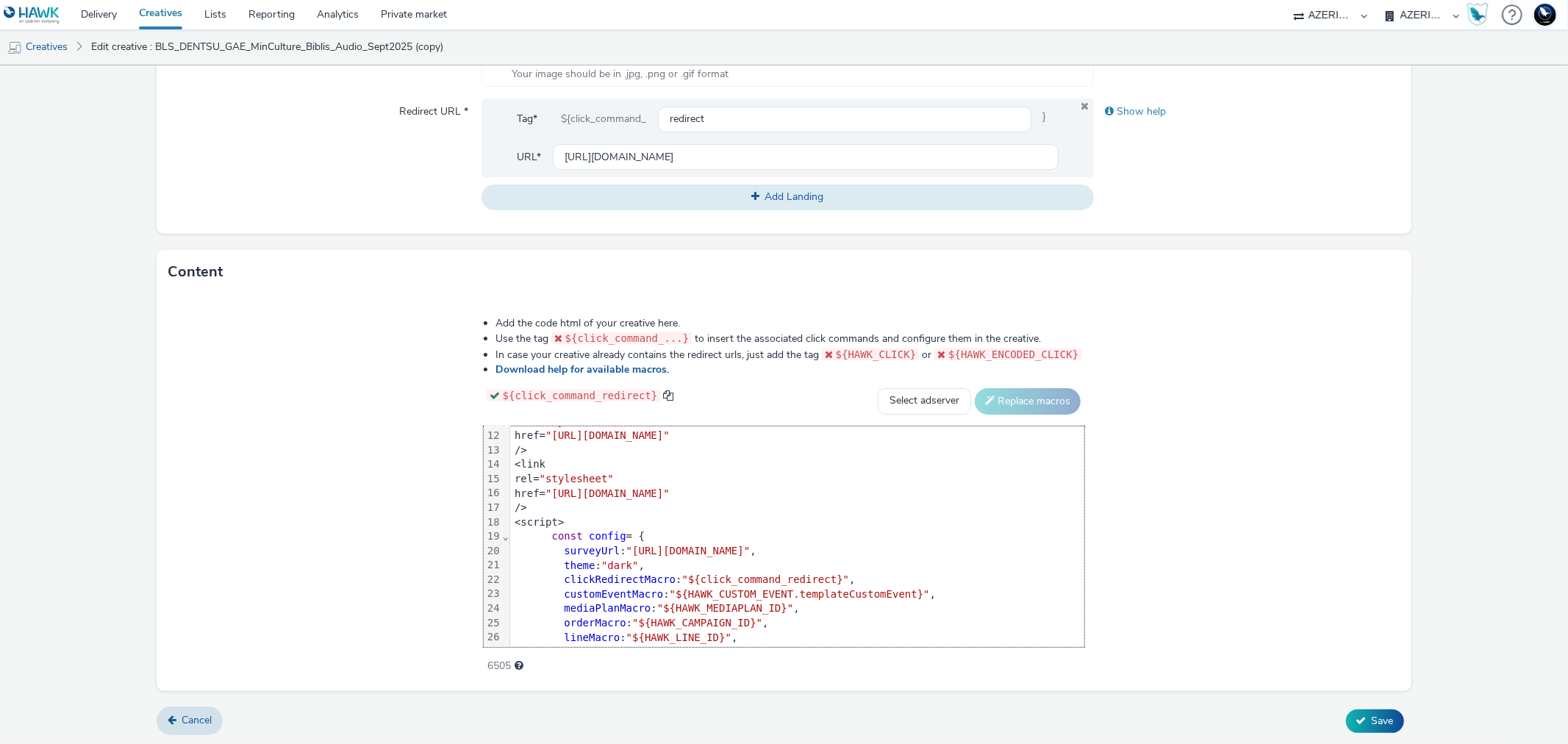
scroll to position [0, 0]
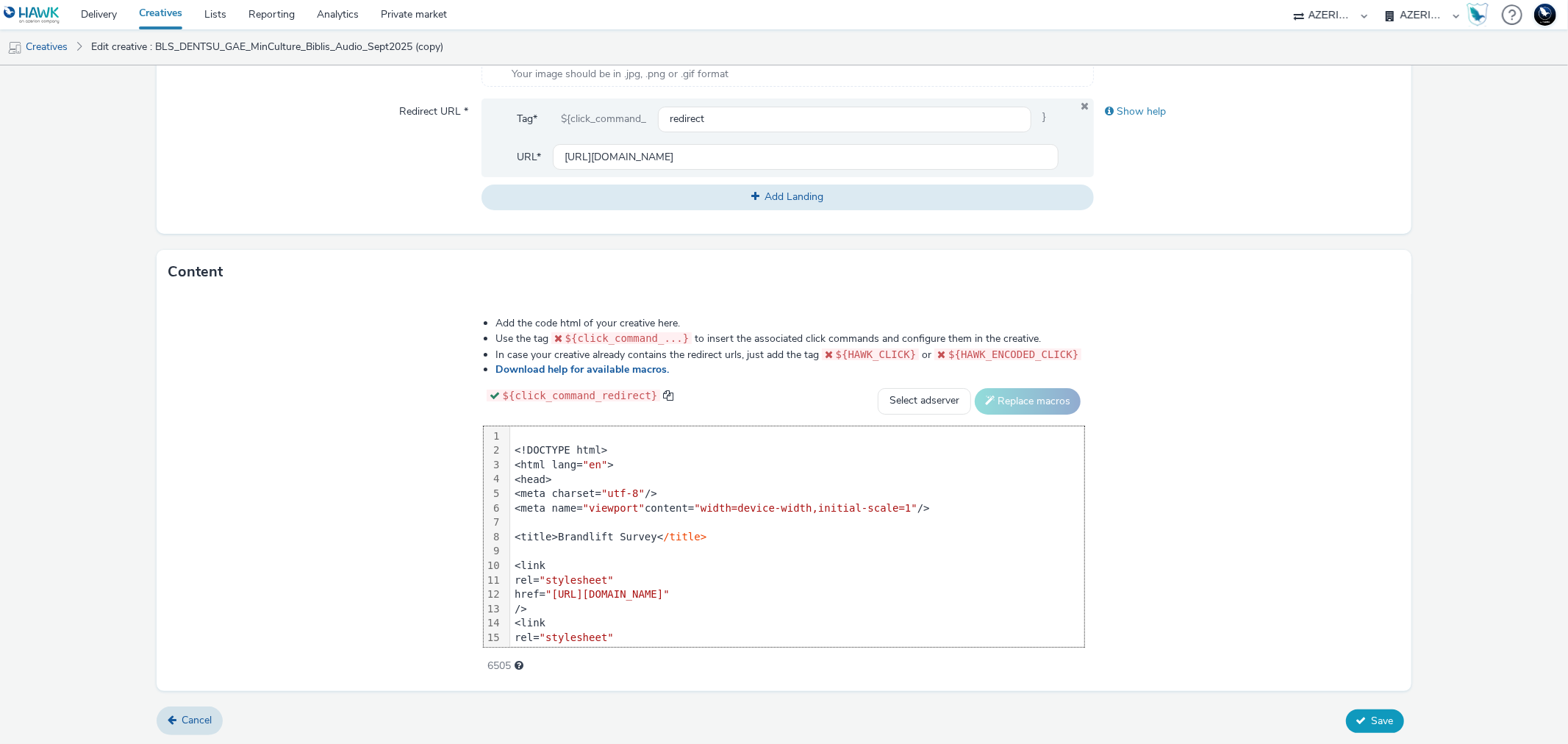
click at [1356, 722] on icon at bounding box center [1361, 720] width 10 height 10
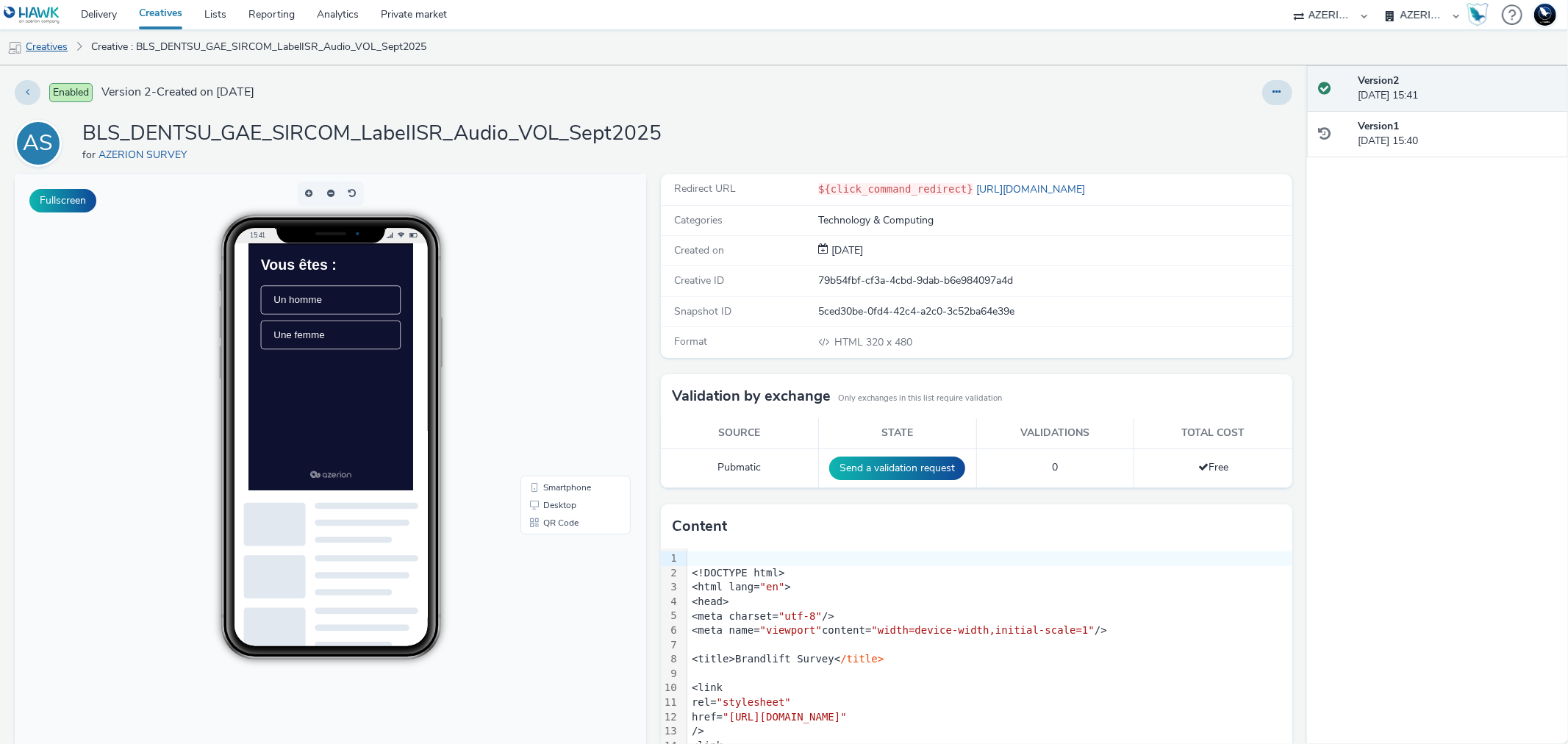
click at [42, 50] on link "Creatives" at bounding box center [37, 46] width 75 height 35
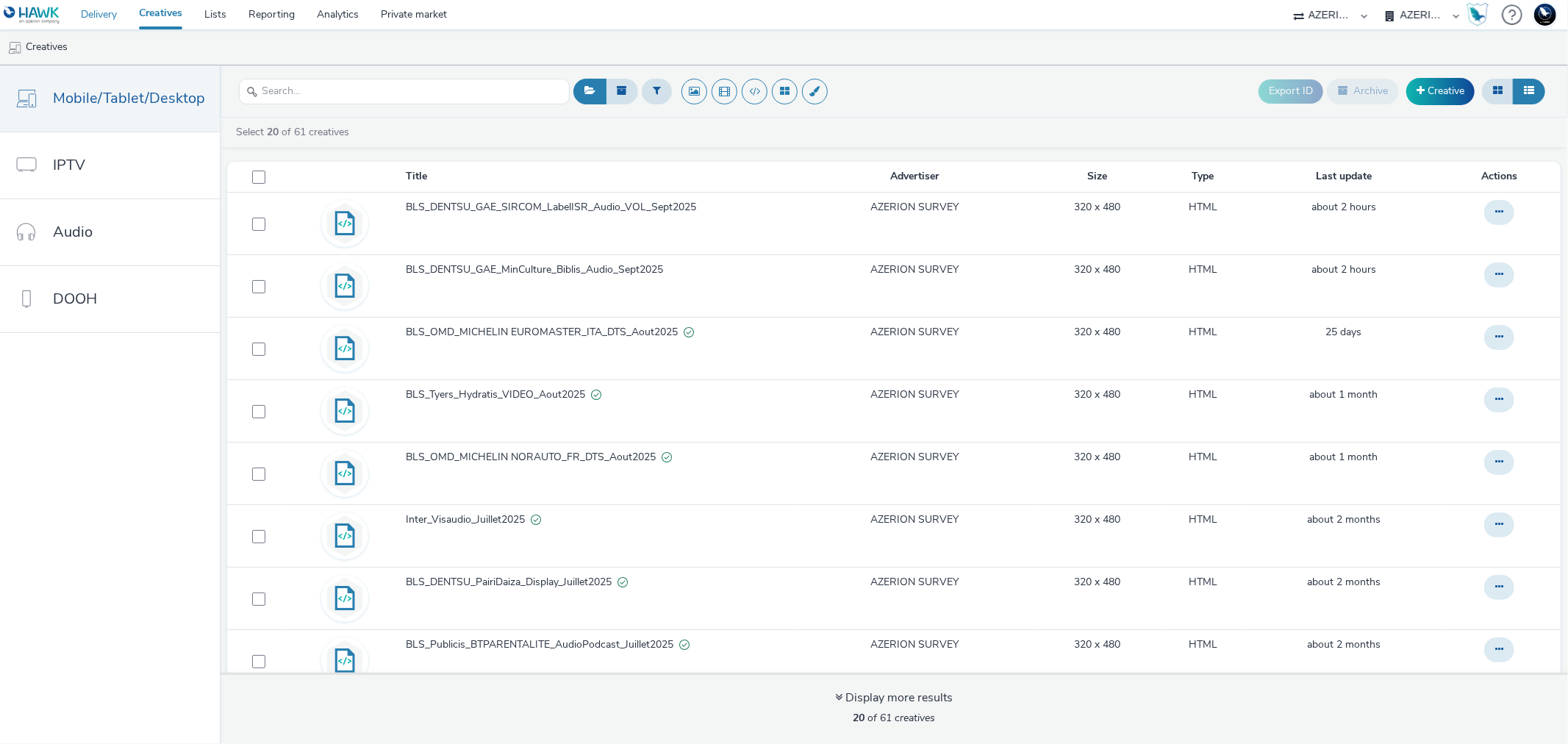
click at [89, 10] on link "Delivery" at bounding box center [99, 14] width 58 height 29
